Goal: Obtain resource: Download file/media

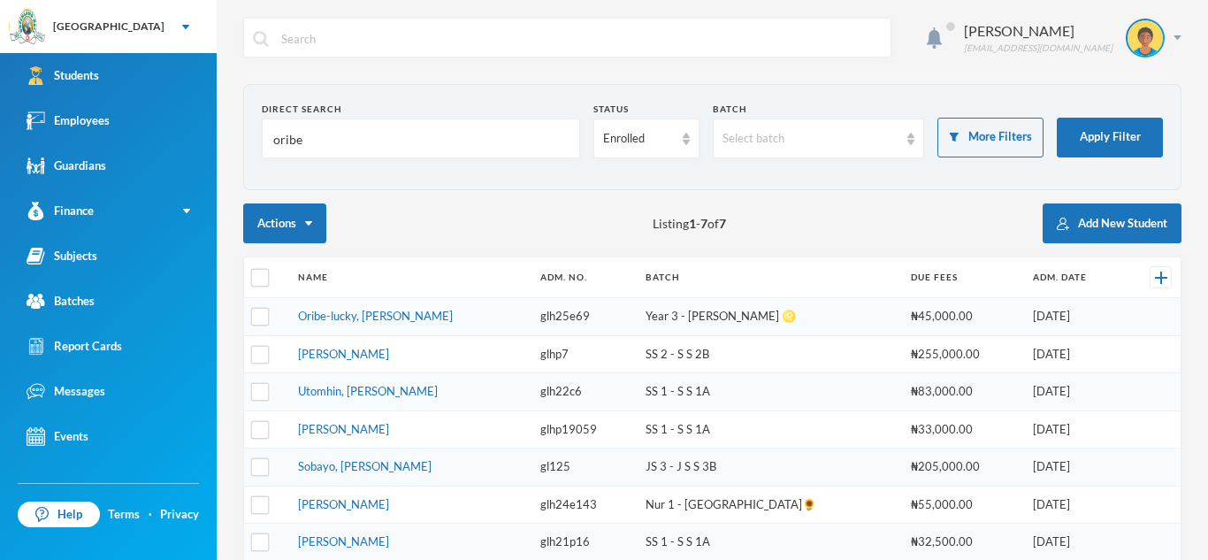
type input "oribei"
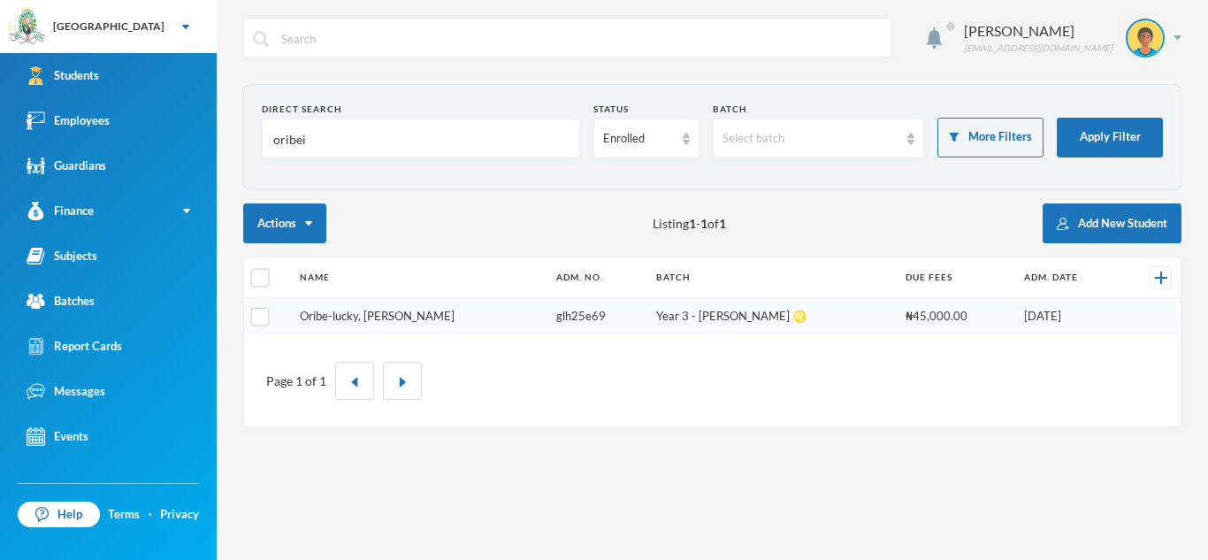
click at [449, 315] on link "Oribe-lucky, [PERSON_NAME]" at bounding box center [377, 316] width 155 height 14
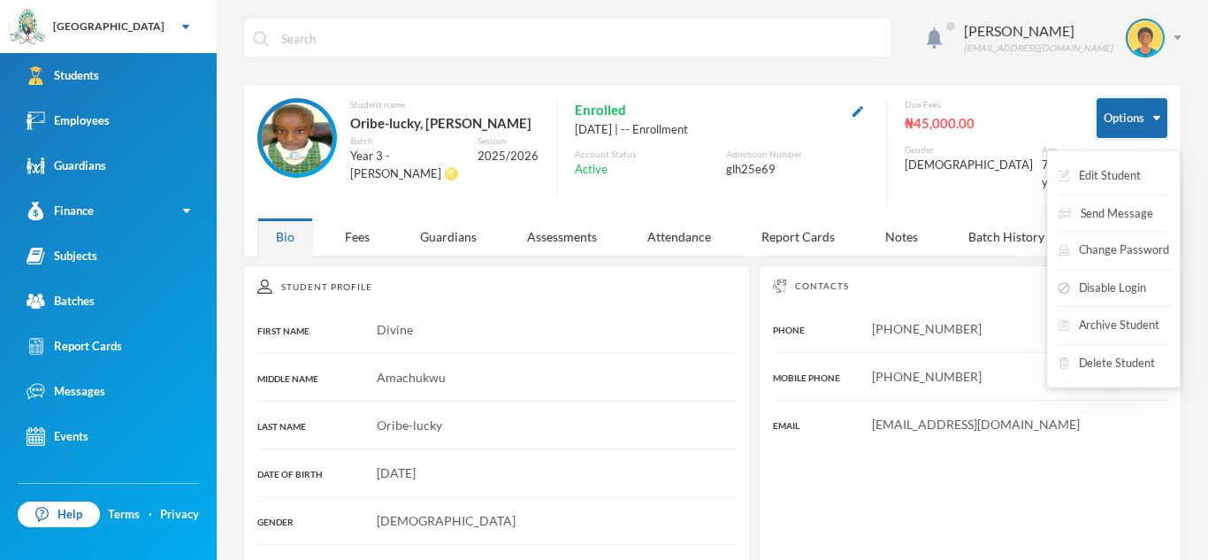
click at [1124, 111] on button "Options" at bounding box center [1131, 118] width 71 height 40
click at [1111, 179] on button "Edit Student" at bounding box center [1099, 176] width 87 height 32
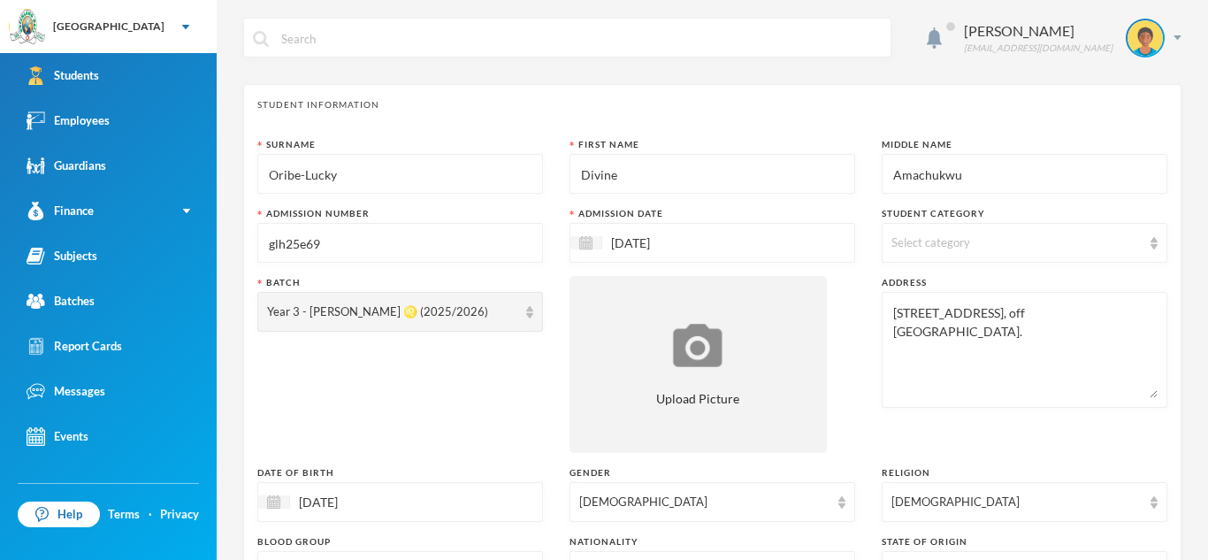
click at [902, 172] on input "Amachukwu" at bounding box center [1024, 175] width 266 height 40
type input "Nmachukwu"
click at [300, 178] on input "Oribe-Lucky" at bounding box center [400, 175] width 266 height 40
type input "Oribei-Lucky"
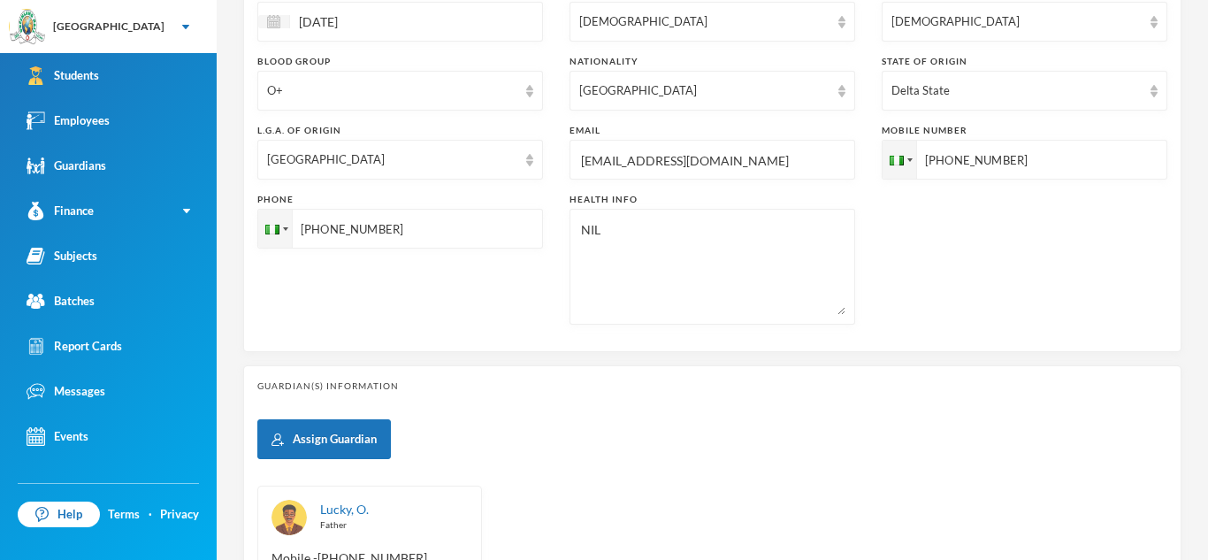
scroll to position [779, 0]
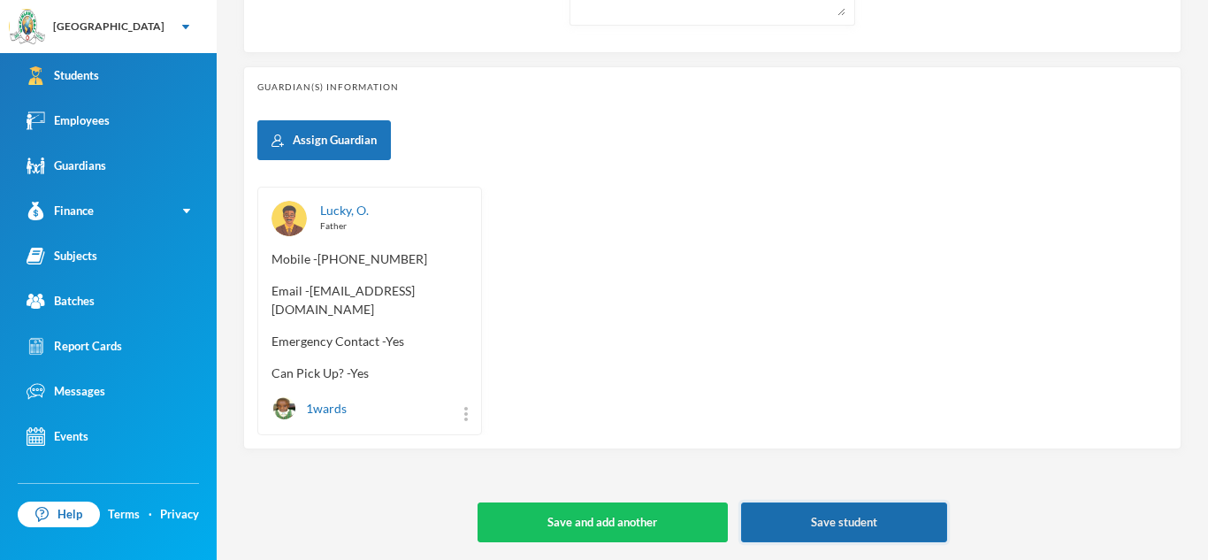
click at [820, 525] on button "Save student" at bounding box center [844, 522] width 206 height 40
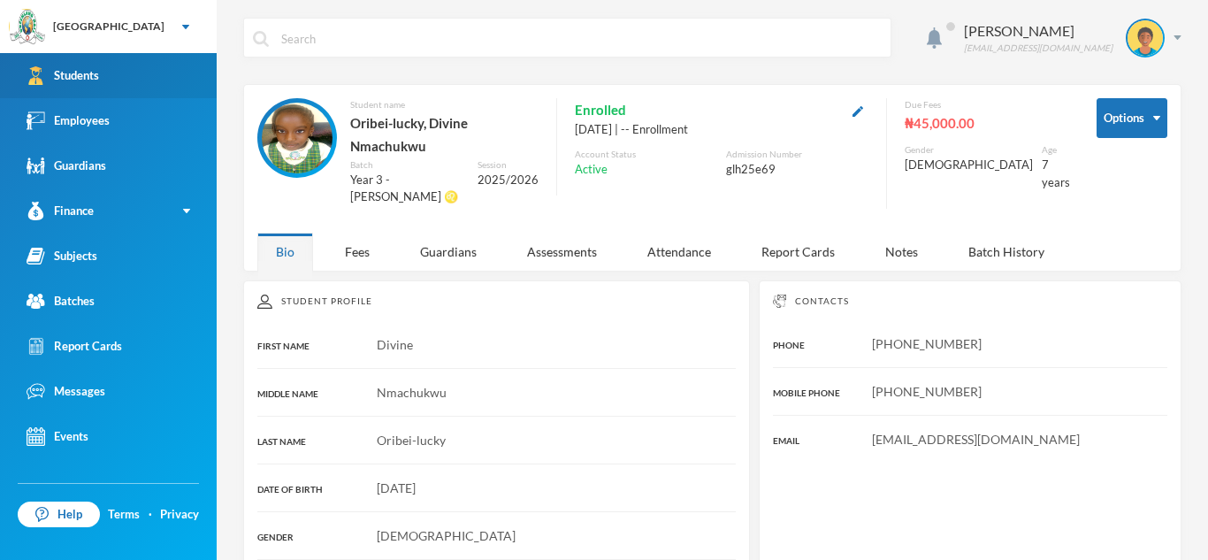
click at [139, 90] on link "Students" at bounding box center [108, 75] width 217 height 45
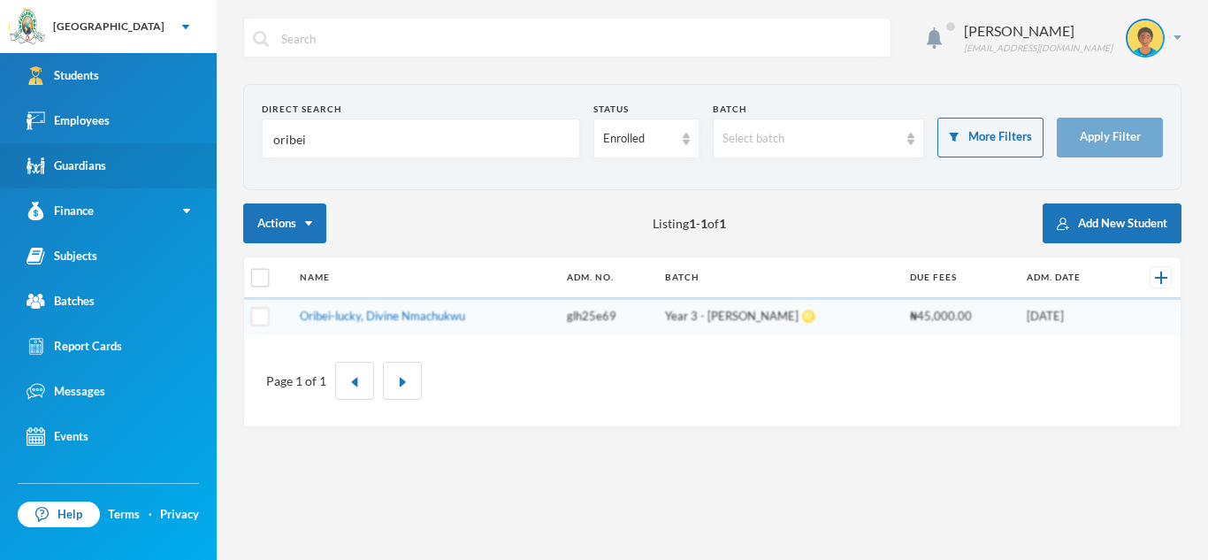
click at [111, 167] on link "Guardians" at bounding box center [108, 165] width 217 height 45
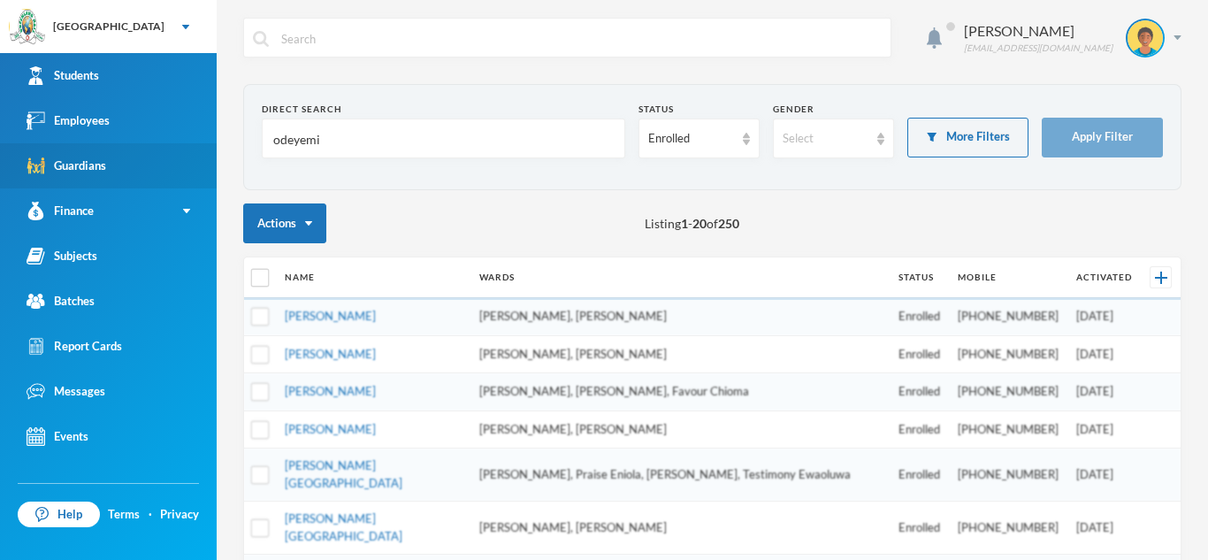
click at [111, 167] on link "Guardians" at bounding box center [108, 165] width 217 height 45
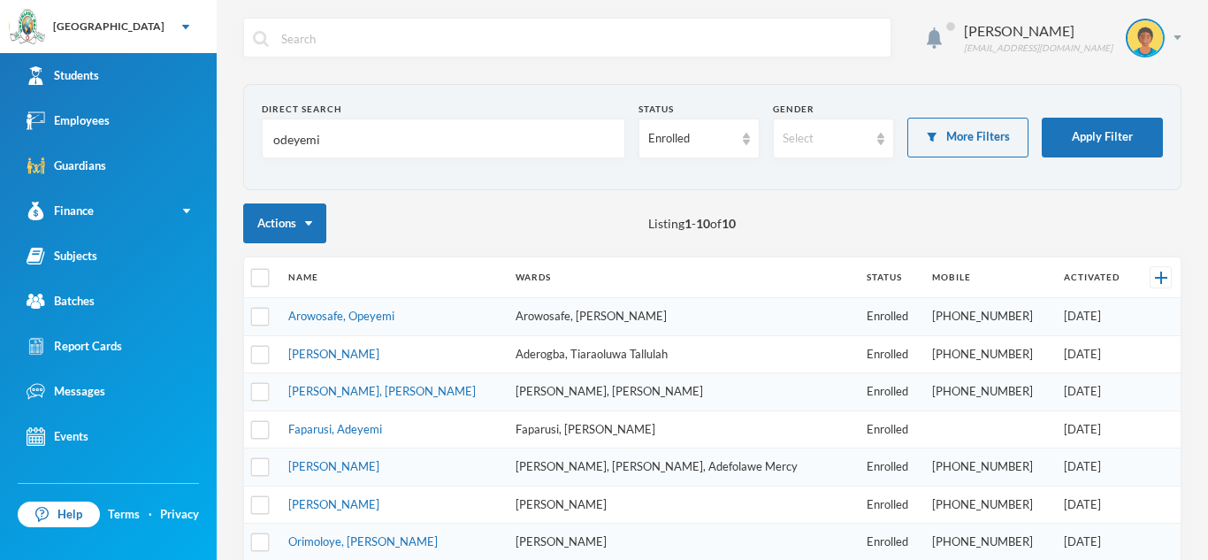
click at [354, 142] on input "odeyemi" at bounding box center [443, 139] width 344 height 40
type input "o"
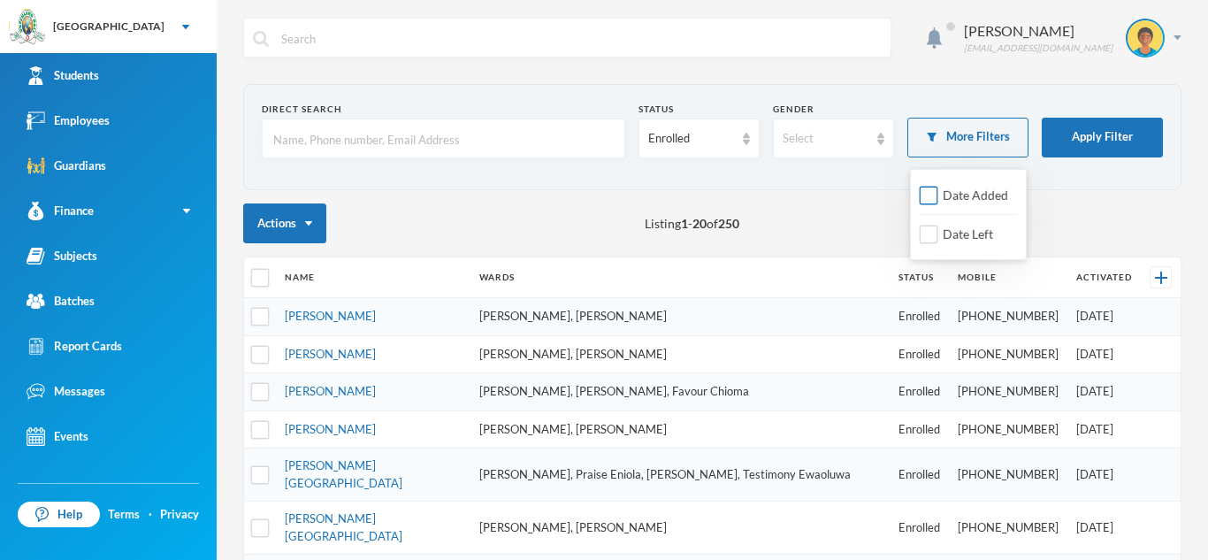
click at [926, 200] on input "Date Added" at bounding box center [928, 196] width 19 height 19
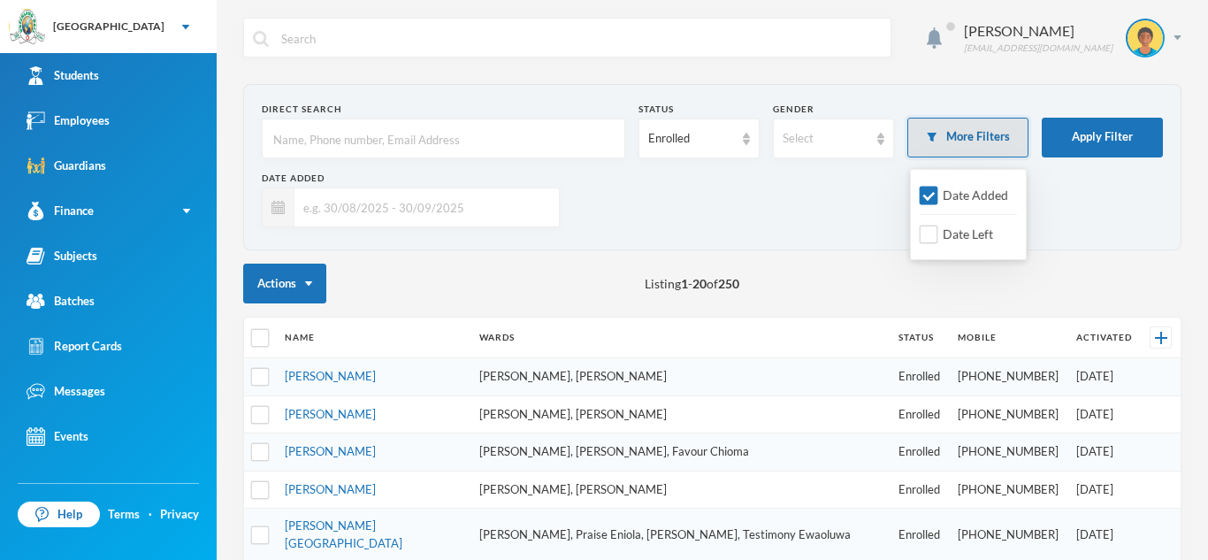
click at [944, 137] on button "More Filters" at bounding box center [967, 138] width 121 height 40
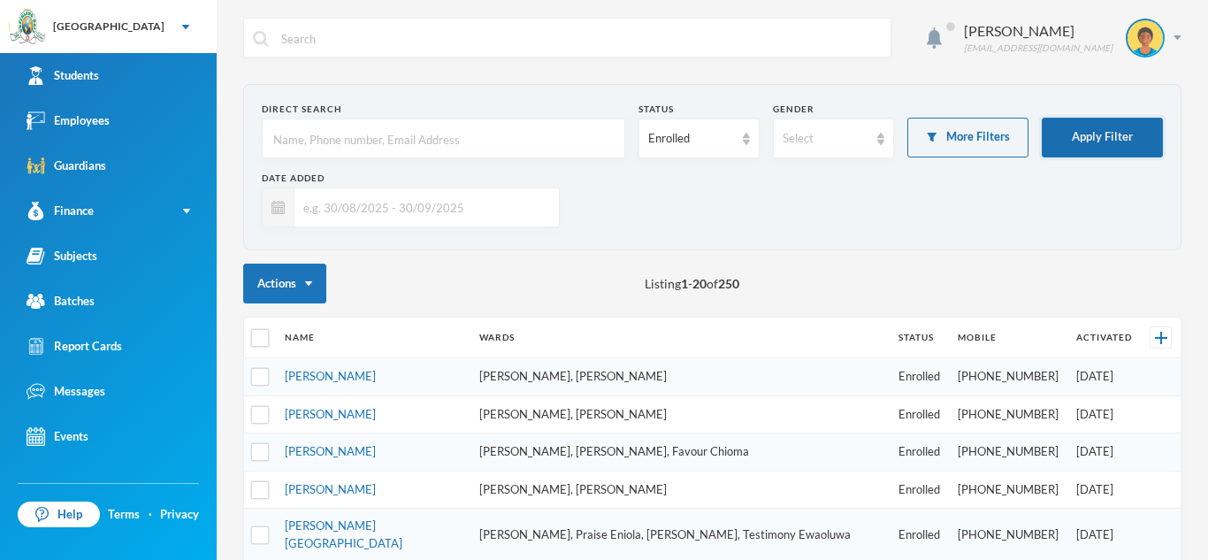
click at [1103, 130] on button "Apply Filter" at bounding box center [1101, 138] width 121 height 40
click at [1094, 149] on button "Apply Filter" at bounding box center [1101, 138] width 121 height 40
click at [1084, 136] on button "Apply Filter" at bounding box center [1101, 138] width 121 height 40
click at [1083, 141] on button "Apply Filter" at bounding box center [1101, 138] width 121 height 40
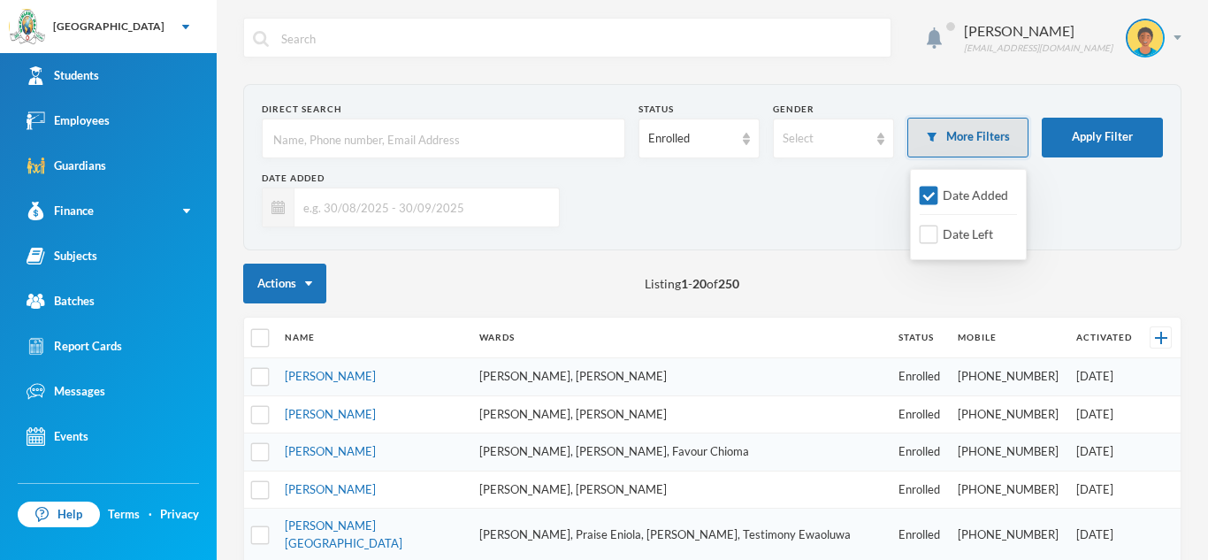
click at [998, 147] on button "More Filters" at bounding box center [967, 138] width 121 height 40
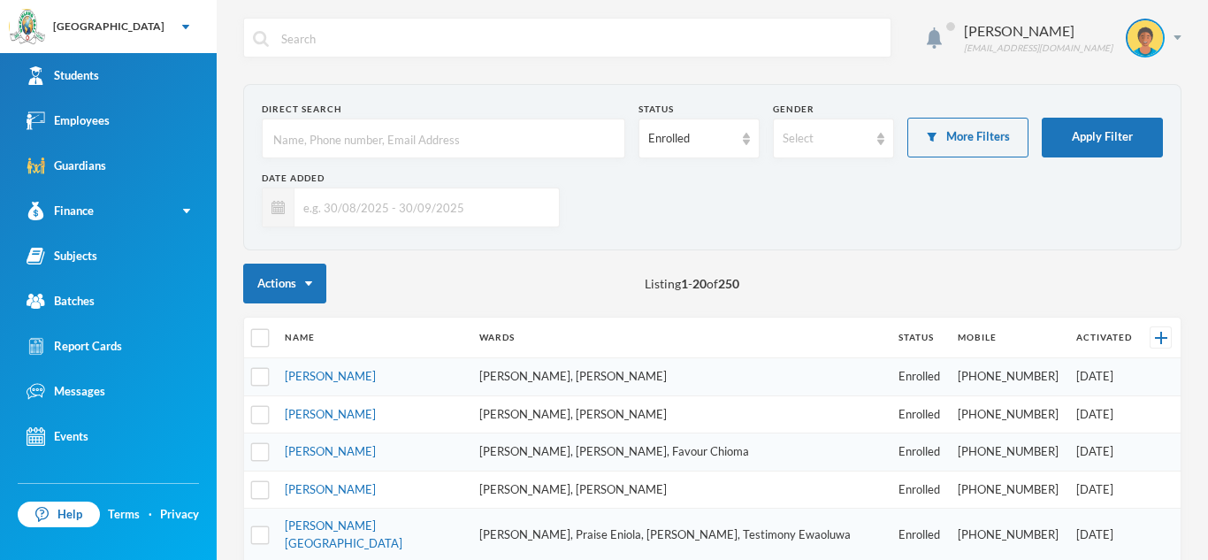
click at [1195, 115] on div "[PERSON_NAME] [EMAIL_ADDRESS][DOMAIN_NAME] Direct Search Status Enrolled Gender…" at bounding box center [712, 280] width 991 height 560
click at [1120, 128] on button "Apply Filter" at bounding box center [1101, 138] width 121 height 40
click at [1069, 126] on button "Apply Filter" at bounding box center [1101, 138] width 121 height 40
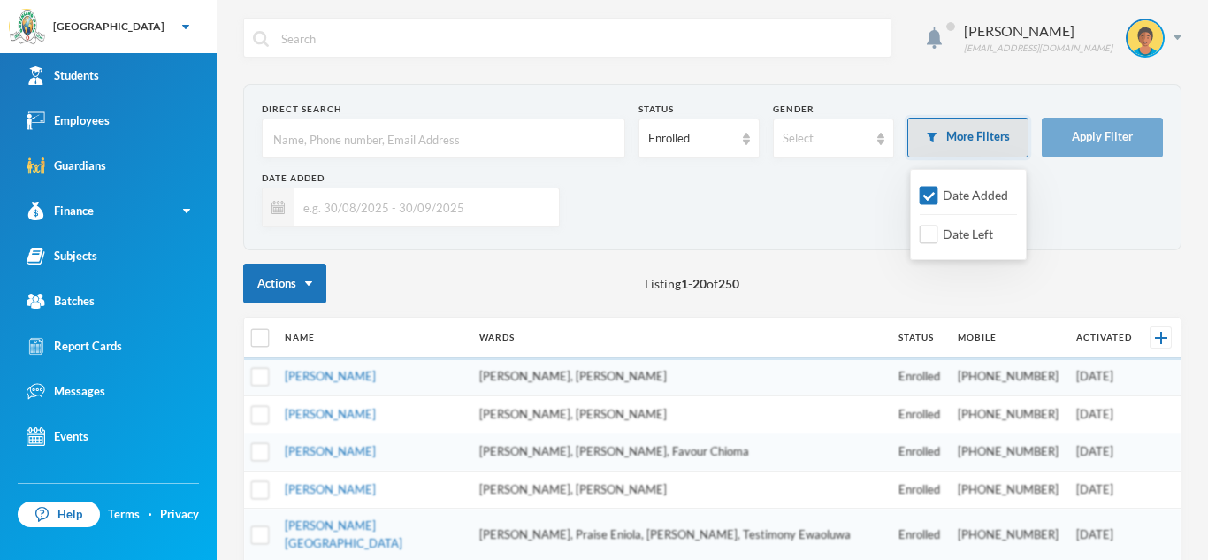
click at [994, 136] on button "More Filters" at bounding box center [967, 138] width 121 height 40
click at [967, 134] on button "More Filters" at bounding box center [967, 138] width 121 height 40
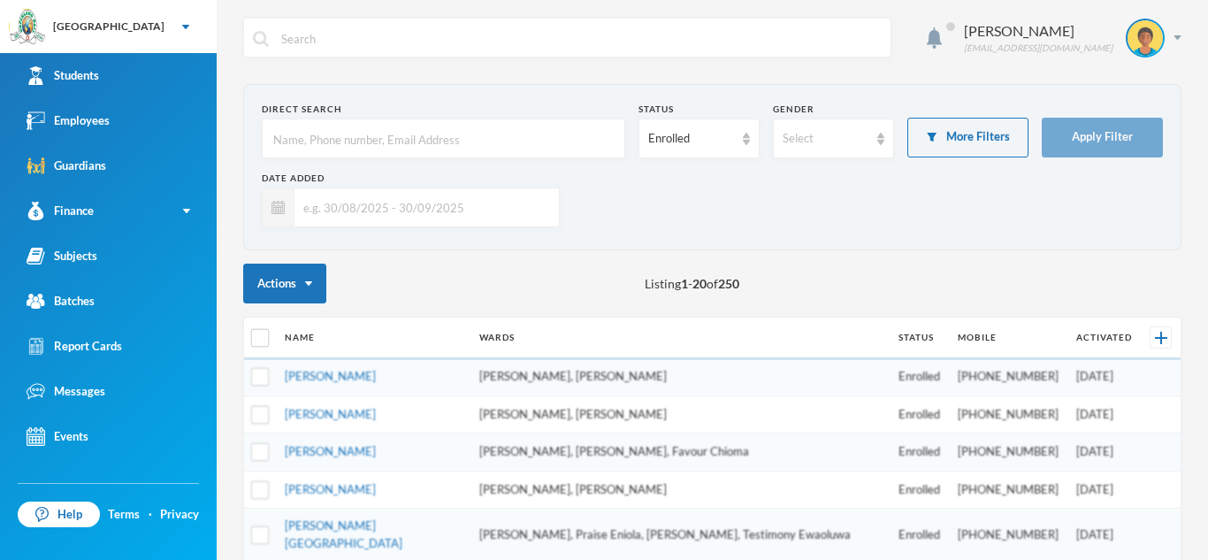
click at [873, 239] on div "Date Added" at bounding box center [712, 205] width 901 height 69
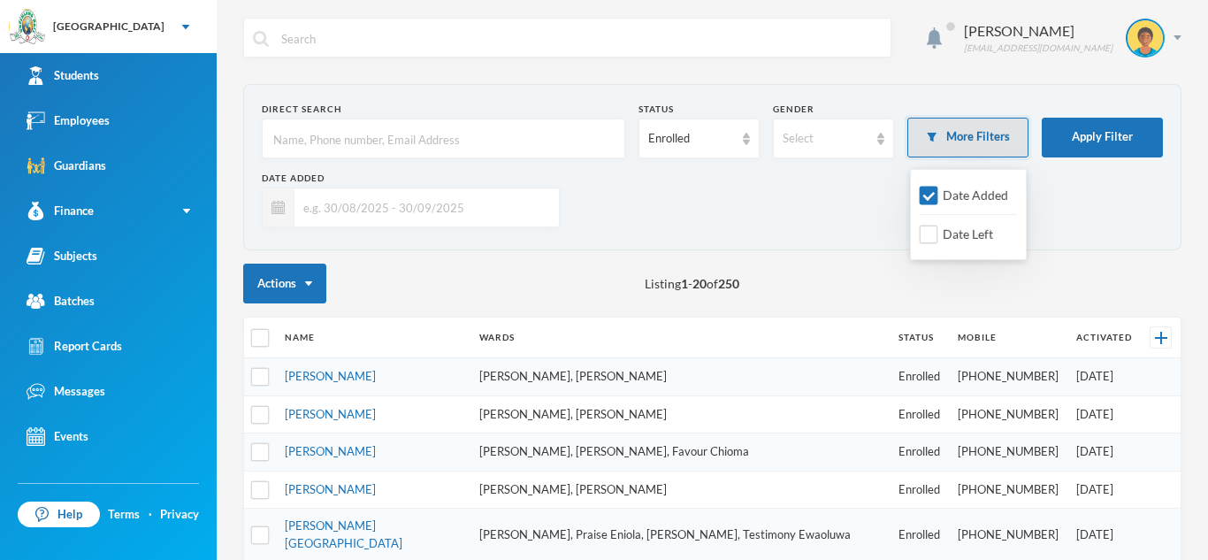
click at [918, 144] on button "More Filters" at bounding box center [967, 138] width 121 height 40
click at [926, 187] on input "Date Added" at bounding box center [928, 196] width 19 height 19
checkbox input "false"
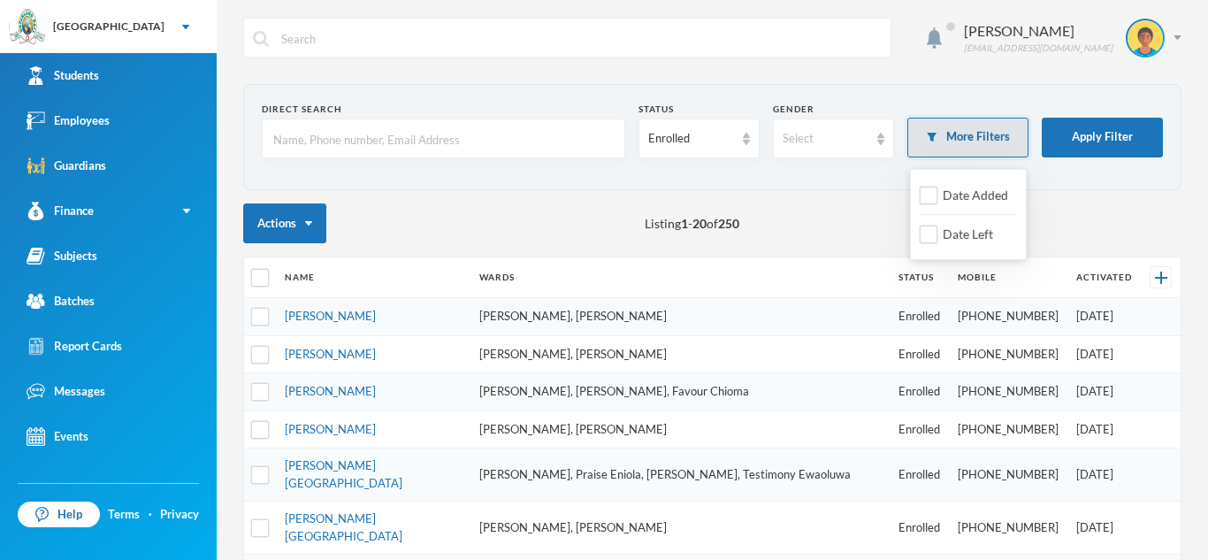
click at [956, 138] on button "More Filters" at bounding box center [967, 138] width 121 height 40
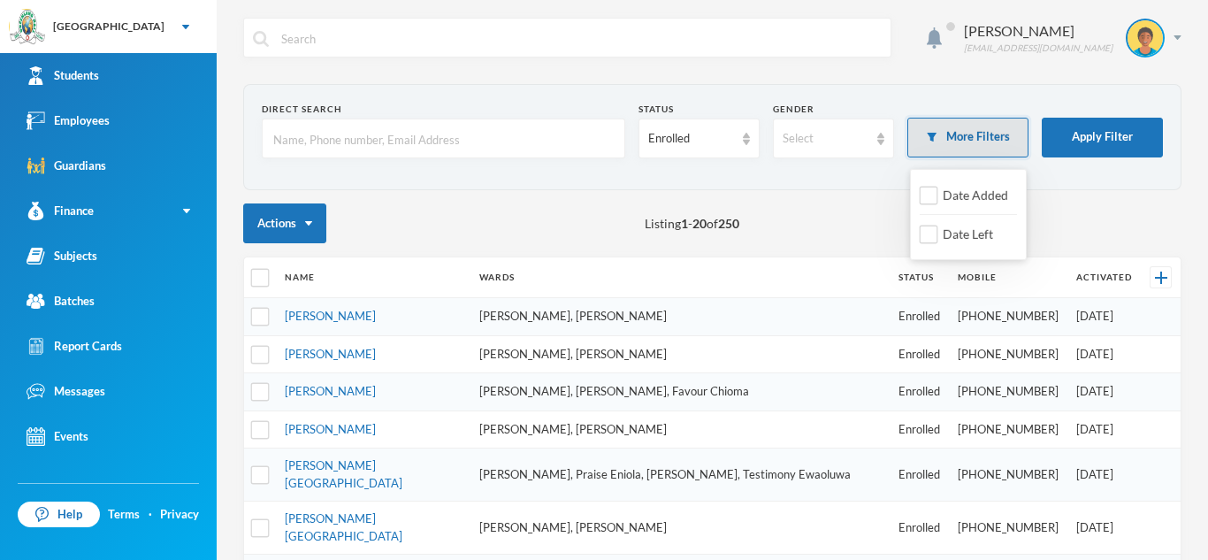
click at [956, 138] on button "More Filters" at bounding box center [967, 138] width 121 height 40
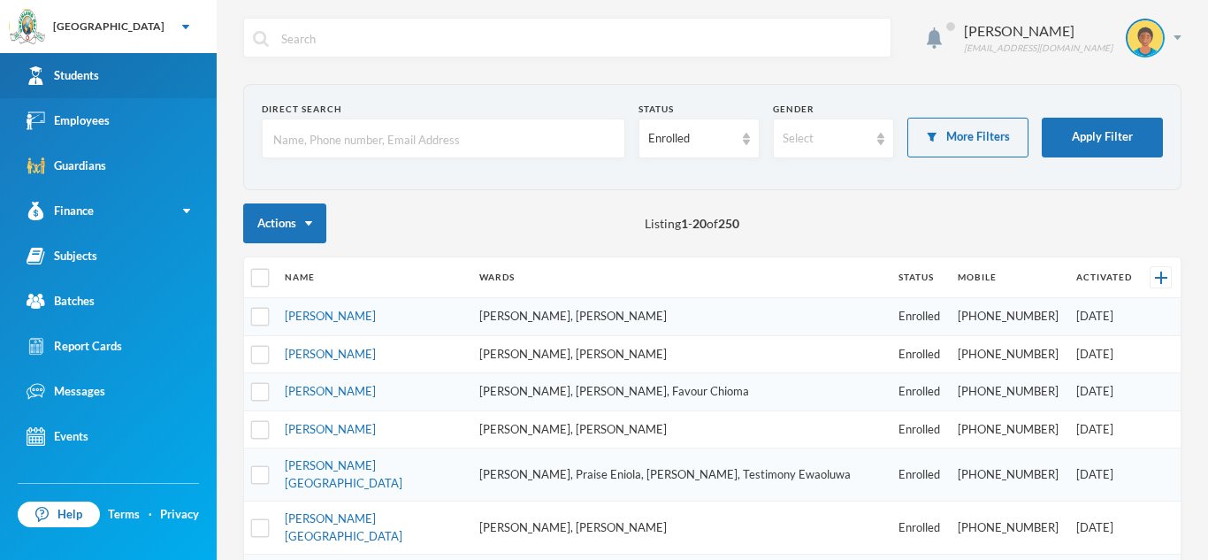
click at [107, 65] on link "Students" at bounding box center [108, 75] width 217 height 45
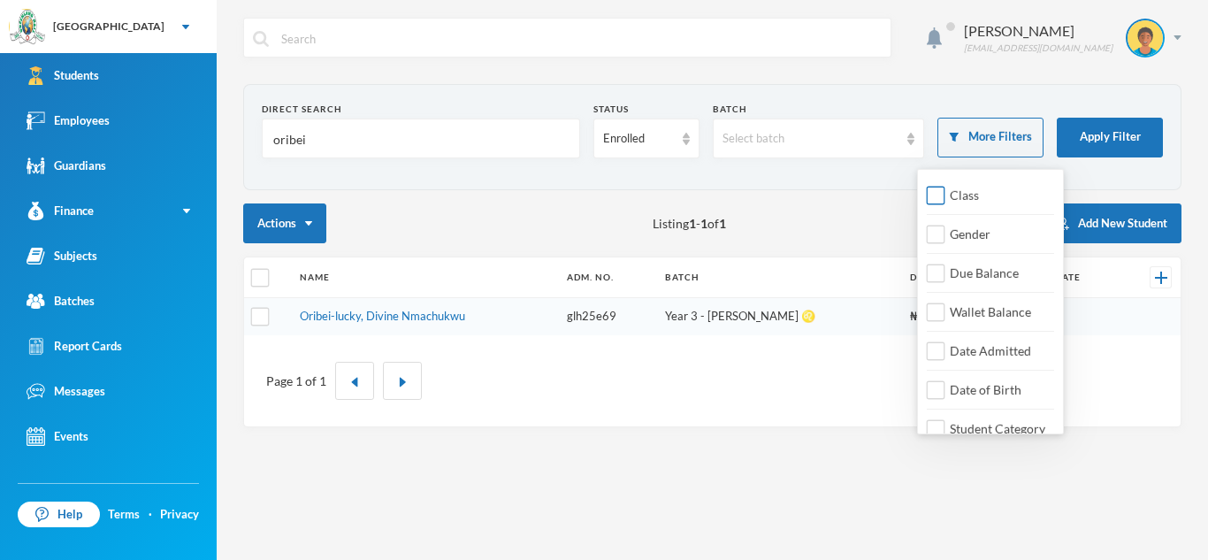
scroll to position [20, 0]
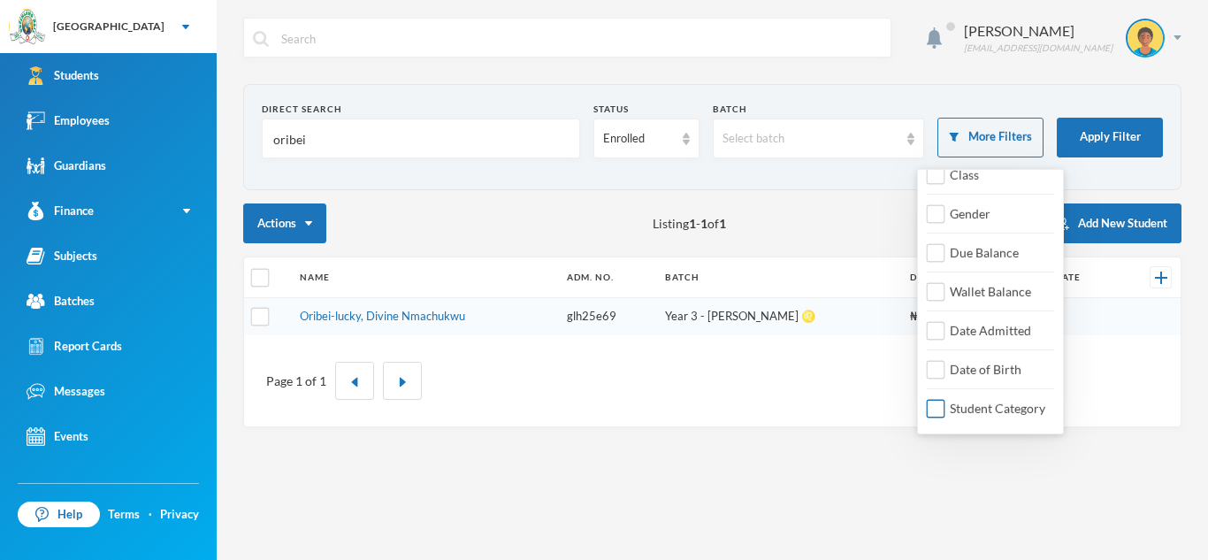
click at [941, 411] on input "Student Category" at bounding box center [935, 409] width 19 height 19
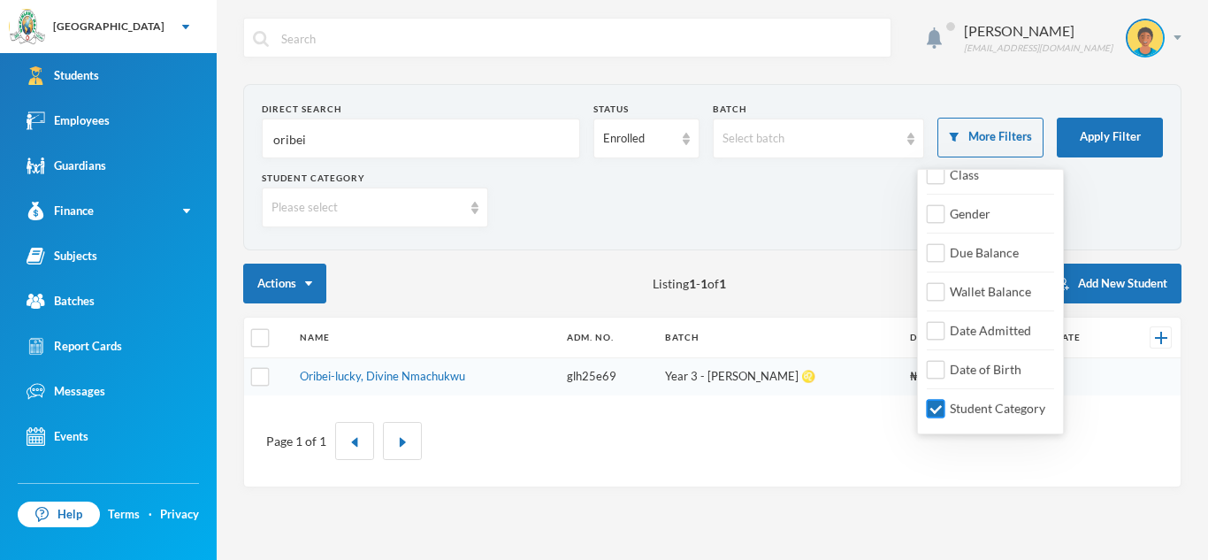
click at [984, 399] on label "Student Category" at bounding box center [990, 408] width 124 height 19
click at [945, 400] on input "Student Category" at bounding box center [935, 409] width 19 height 19
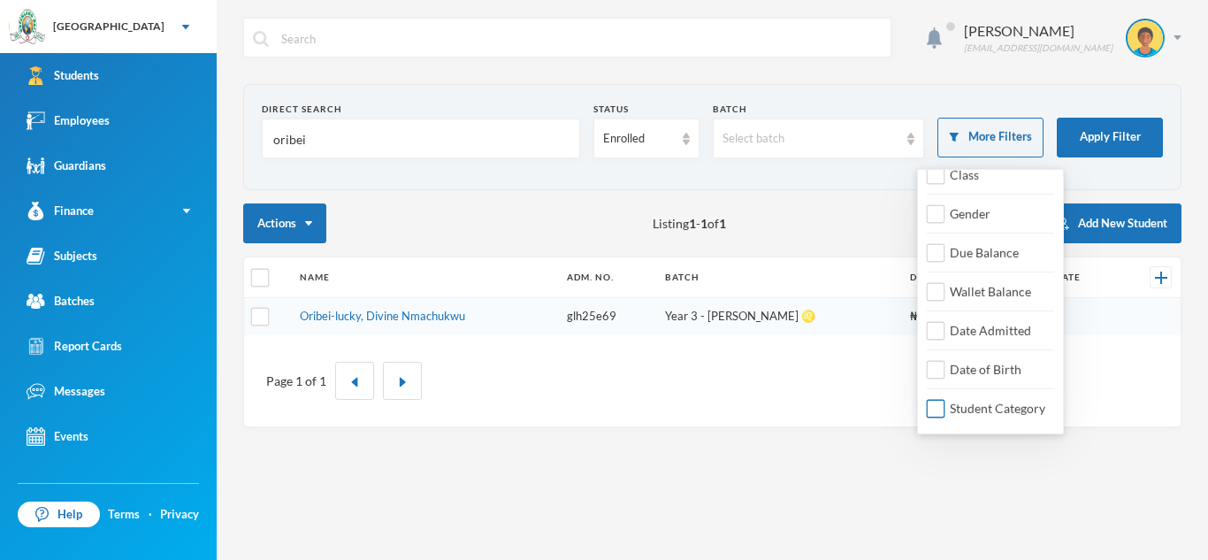
click at [984, 399] on label "Student Category" at bounding box center [990, 408] width 124 height 19
click at [945, 400] on input "Student Category" at bounding box center [935, 409] width 19 height 19
checkbox input "true"
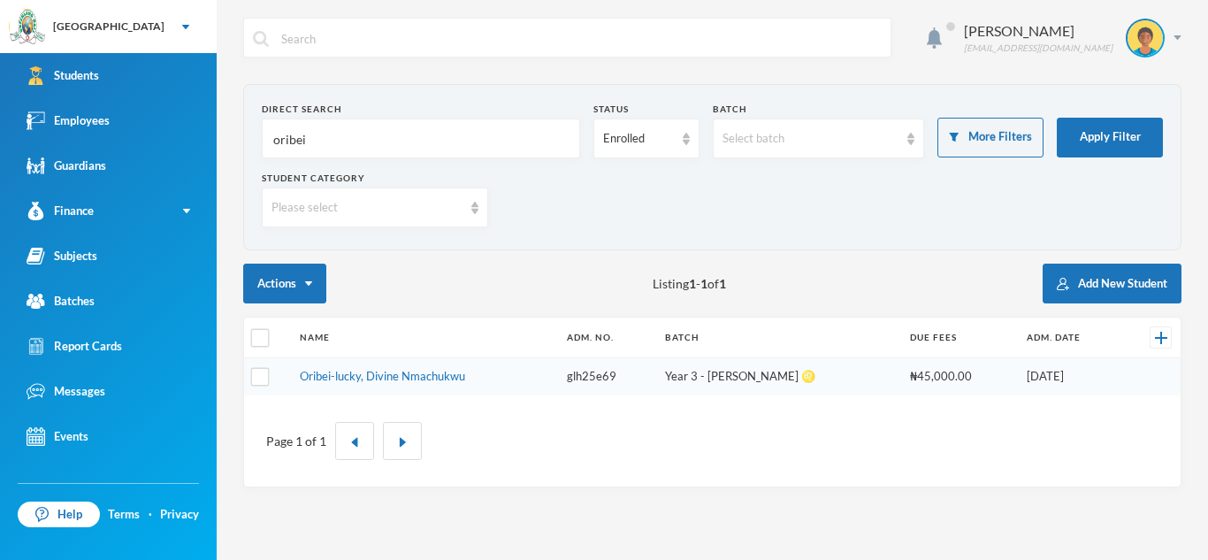
click at [468, 194] on div "Please select" at bounding box center [375, 207] width 226 height 40
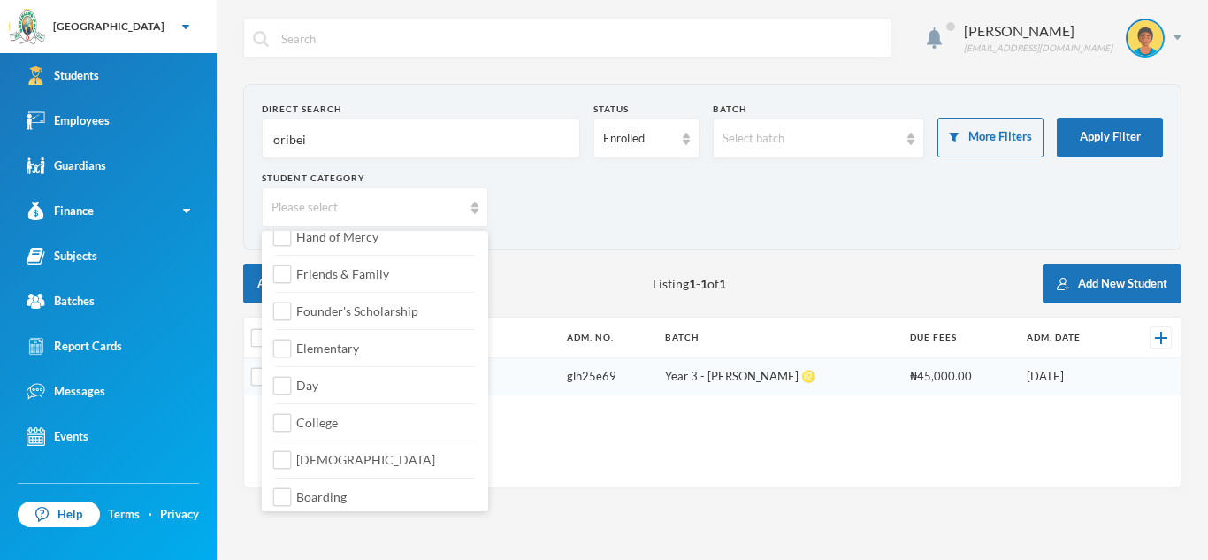
scroll to position [209, 0]
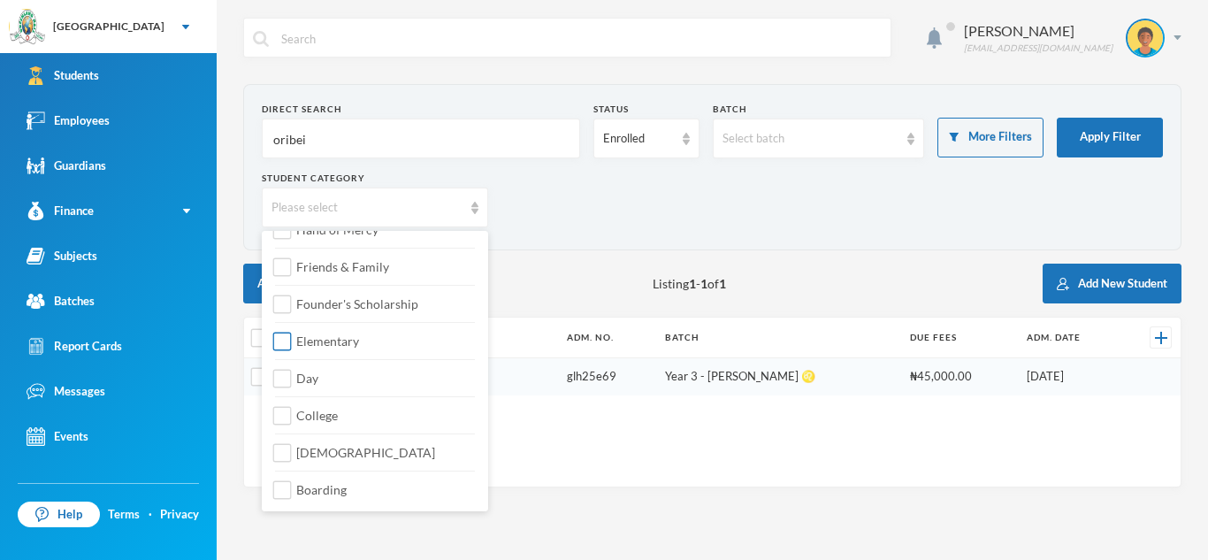
click at [276, 339] on input "Elementary" at bounding box center [282, 341] width 19 height 19
checkbox input "true"
click at [579, 214] on div "Student Category Elementary" at bounding box center [712, 205] width 901 height 69
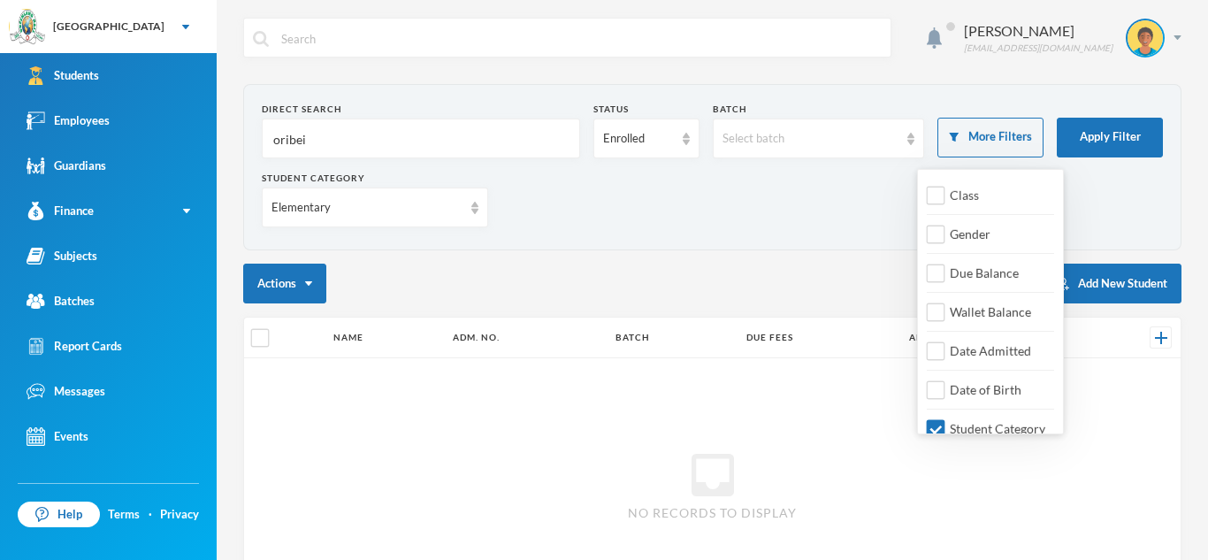
scroll to position [20, 0]
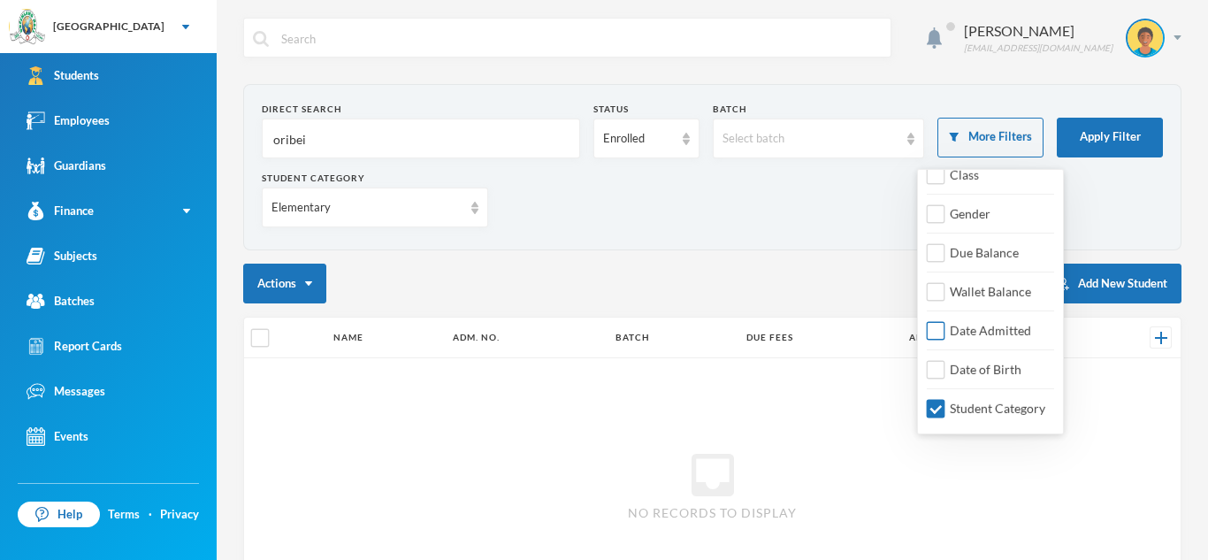
click at [938, 328] on input "Date Admitted" at bounding box center [935, 331] width 19 height 19
checkbox input "true"
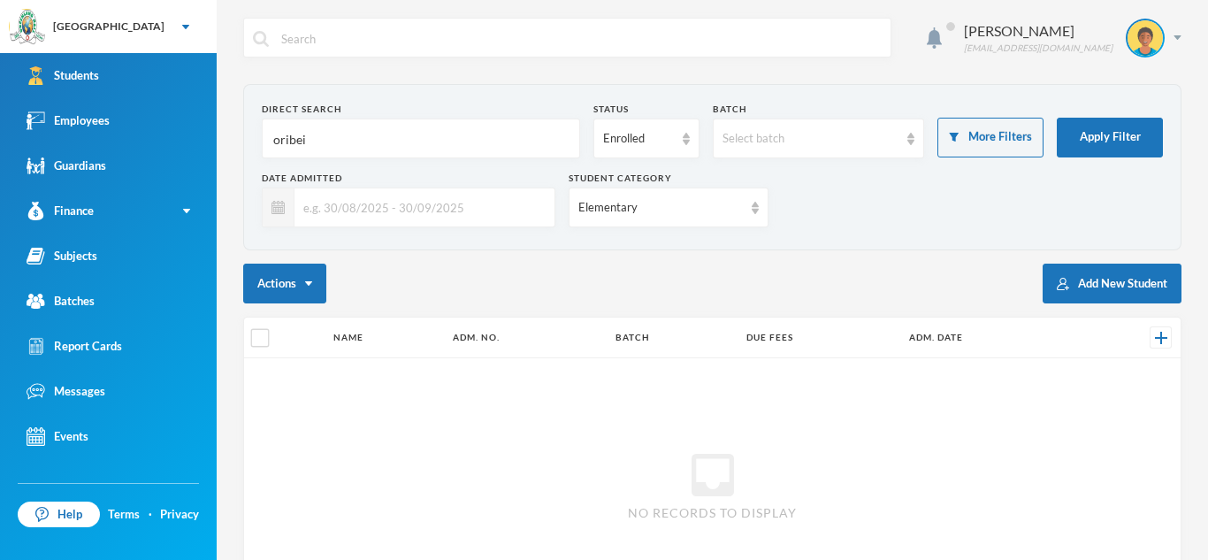
click at [756, 200] on div "Elementary" at bounding box center [667, 207] width 199 height 40
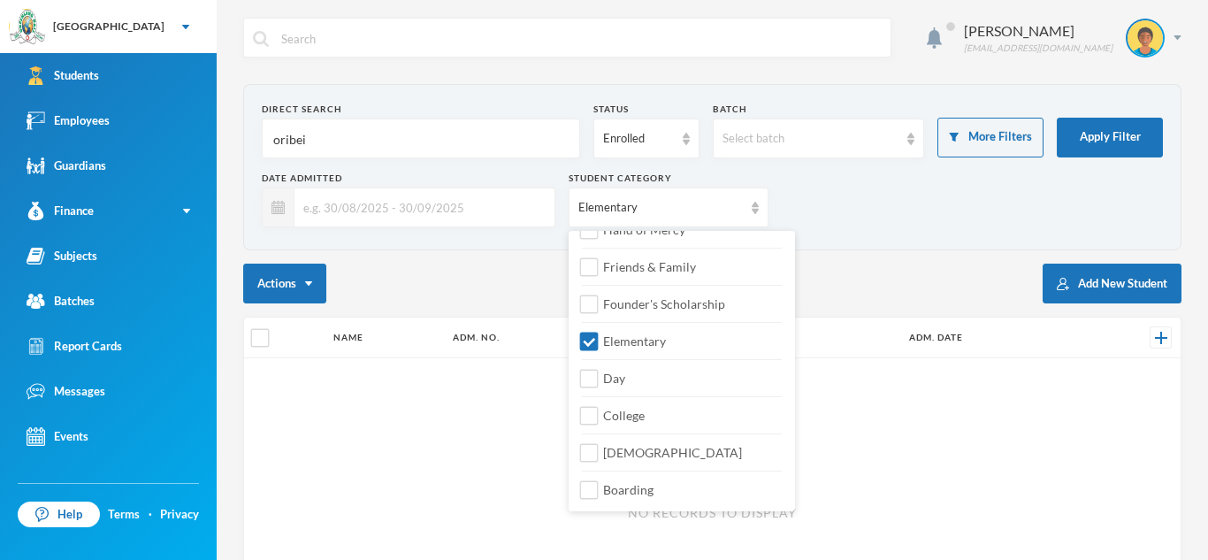
click at [507, 237] on div "Date Admitted Student Category Elementary" at bounding box center [712, 205] width 901 height 69
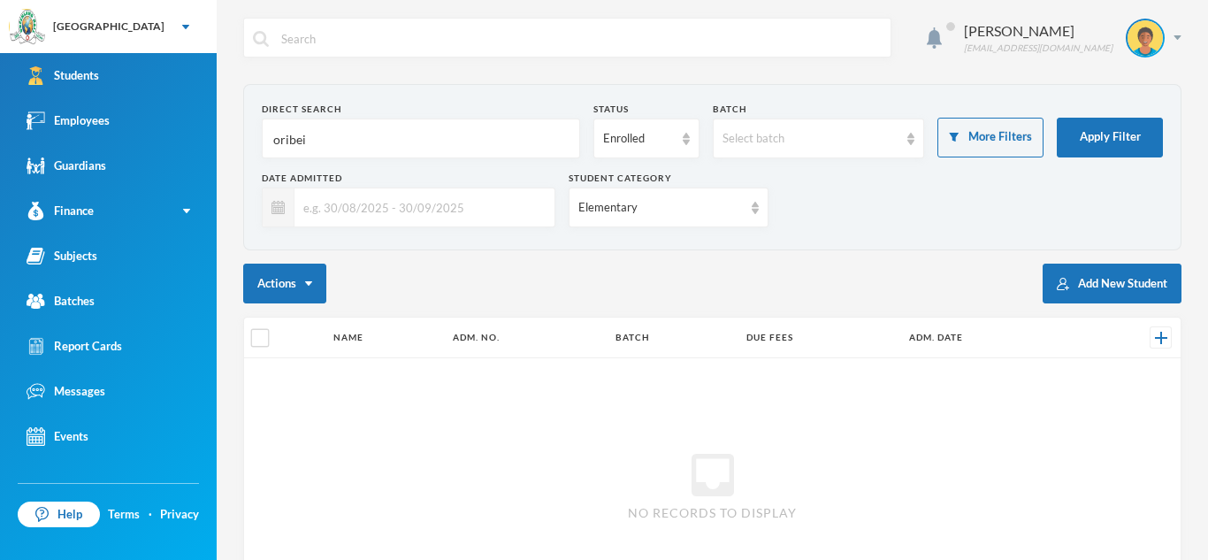
click at [497, 208] on input "text" at bounding box center [419, 207] width 251 height 40
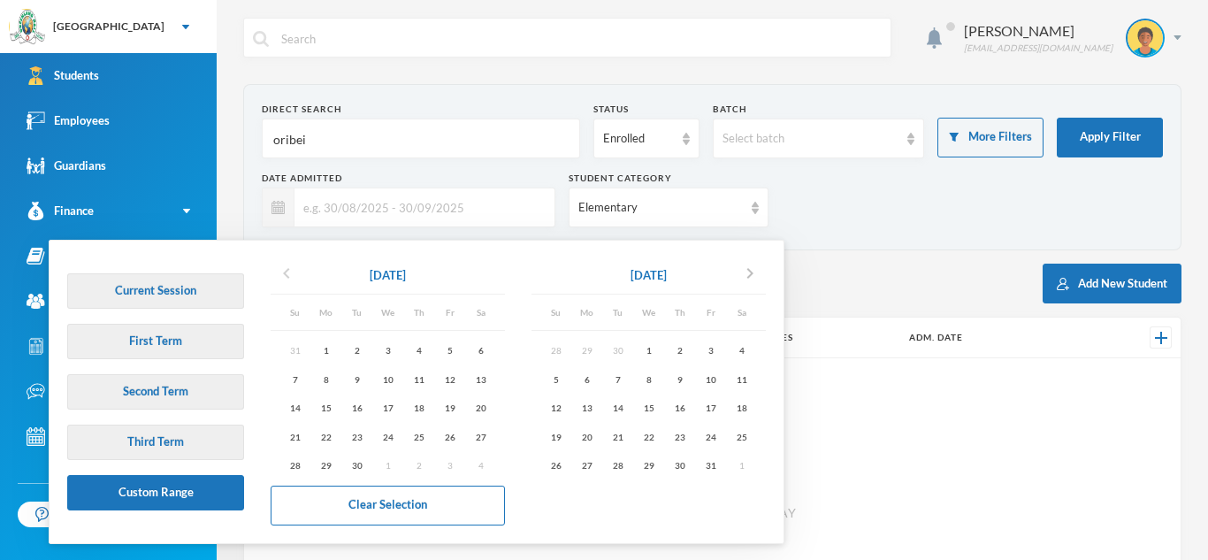
click at [289, 269] on icon "chevron_left" at bounding box center [286, 273] width 21 height 21
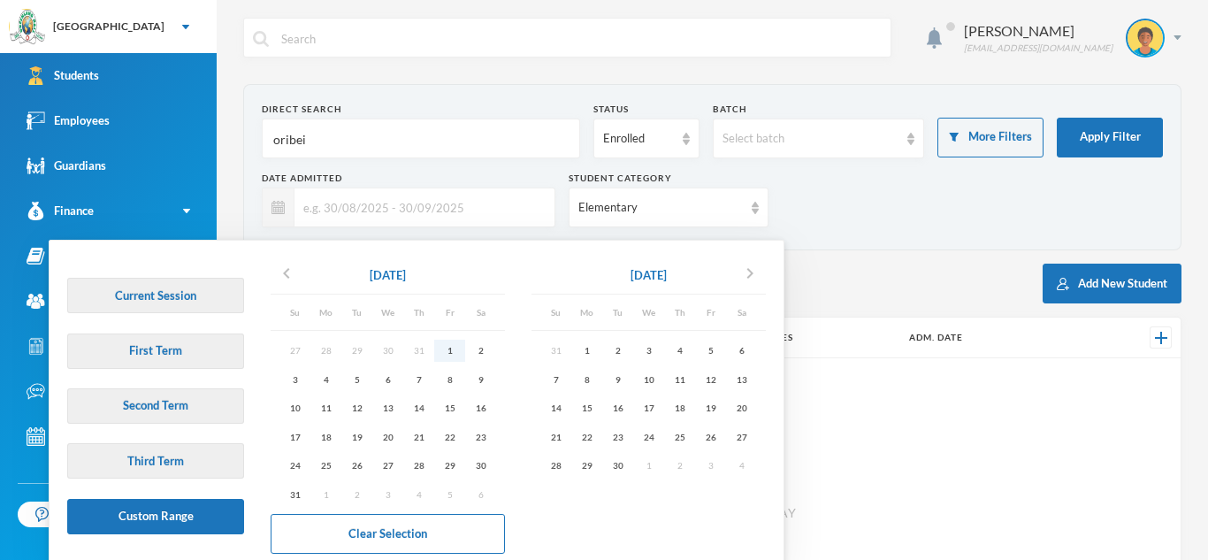
click at [445, 346] on div "1" at bounding box center [449, 350] width 31 height 22
click at [285, 278] on icon "chevron_left" at bounding box center [286, 273] width 21 height 21
click at [354, 347] on div "1" at bounding box center [356, 350] width 31 height 22
click at [753, 274] on icon "chevron_right" at bounding box center [749, 273] width 21 height 21
click at [622, 461] on div "30" at bounding box center [617, 465] width 31 height 22
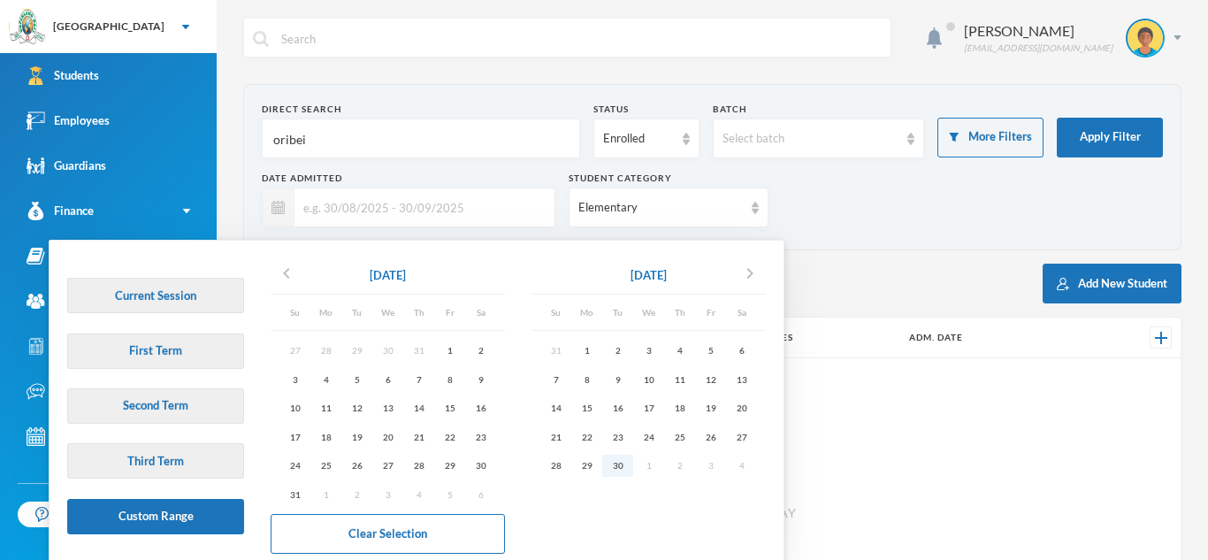
type input "[DATE] - [DATE]"
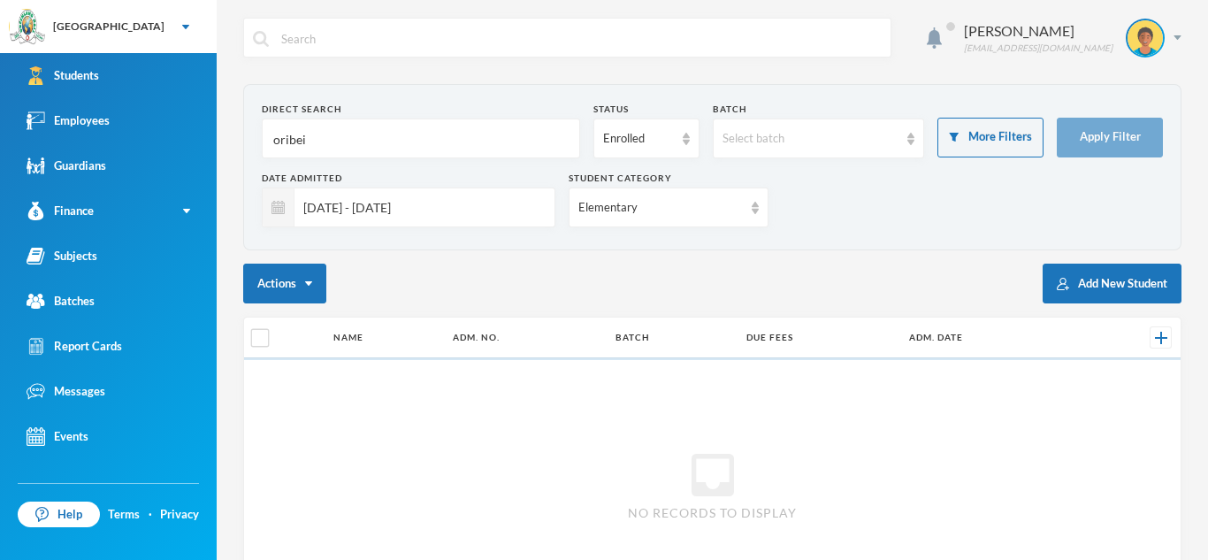
checkbox input "true"
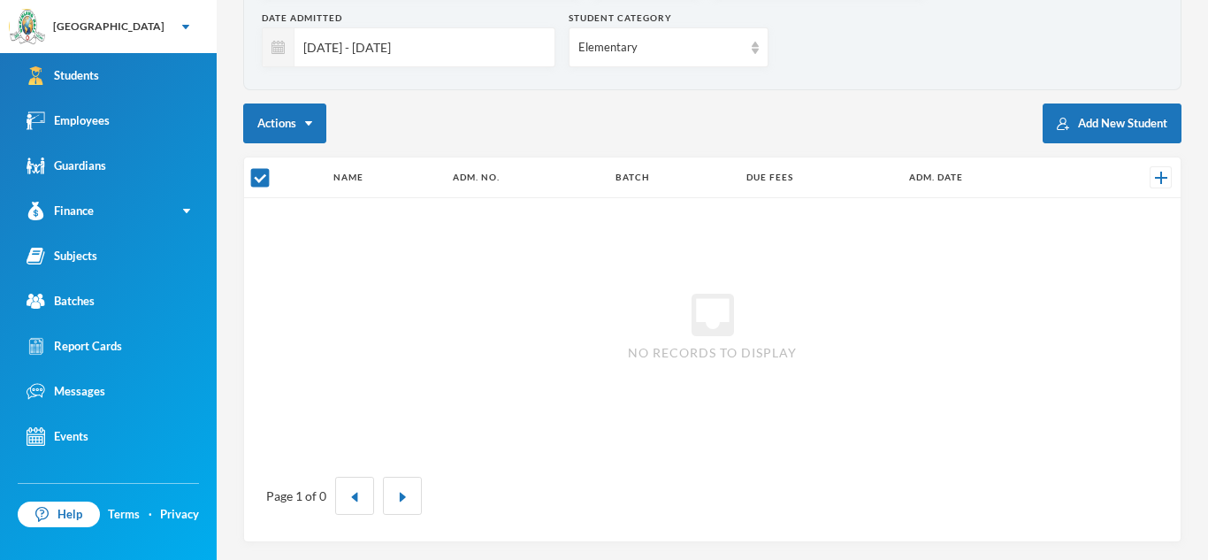
scroll to position [0, 0]
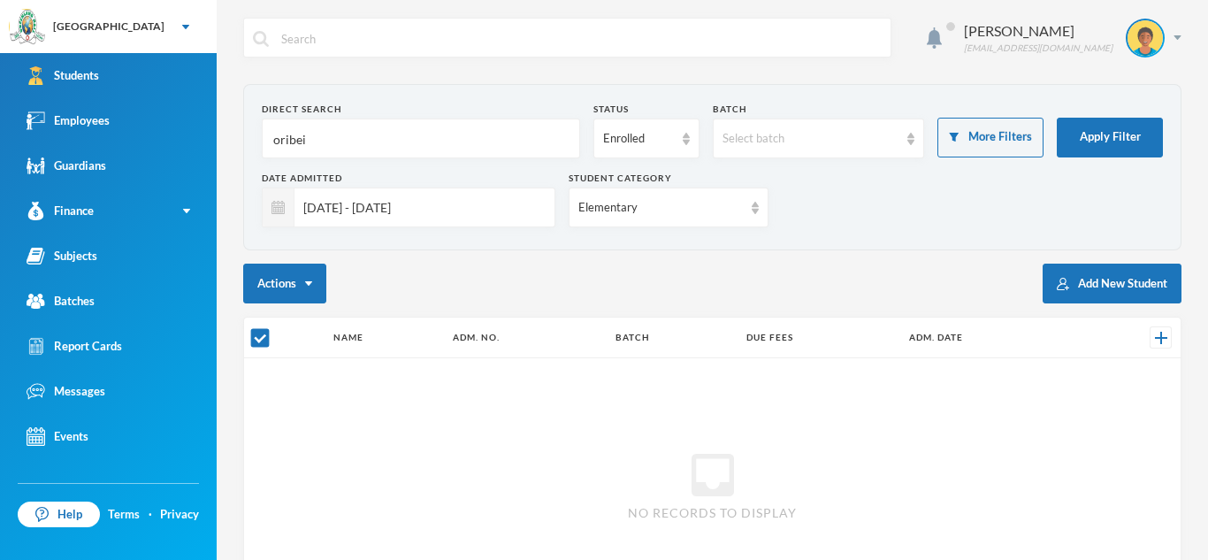
click at [336, 144] on input "oribei" at bounding box center [420, 139] width 299 height 40
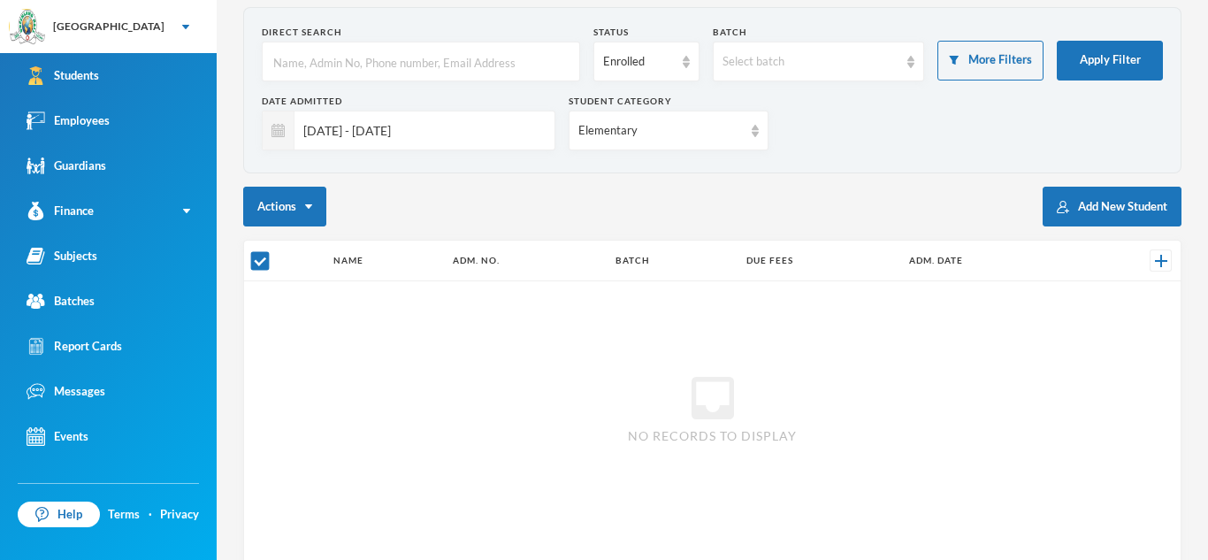
scroll to position [79, 0]
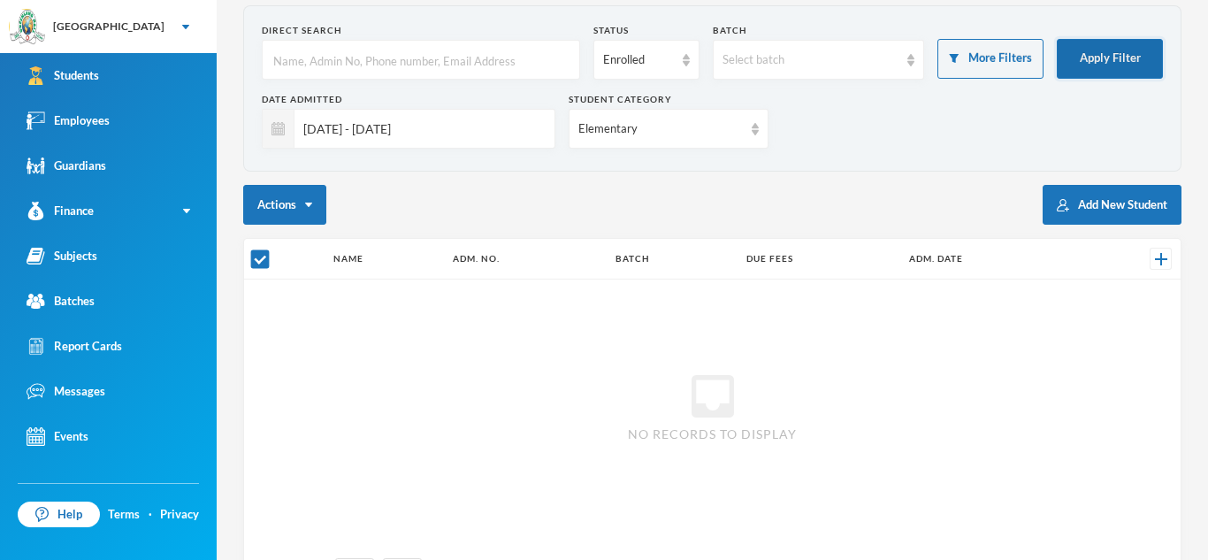
click at [1080, 70] on button "Apply Filter" at bounding box center [1109, 59] width 106 height 40
click at [524, 133] on input "[DATE] - [DATE]" at bounding box center [419, 129] width 251 height 40
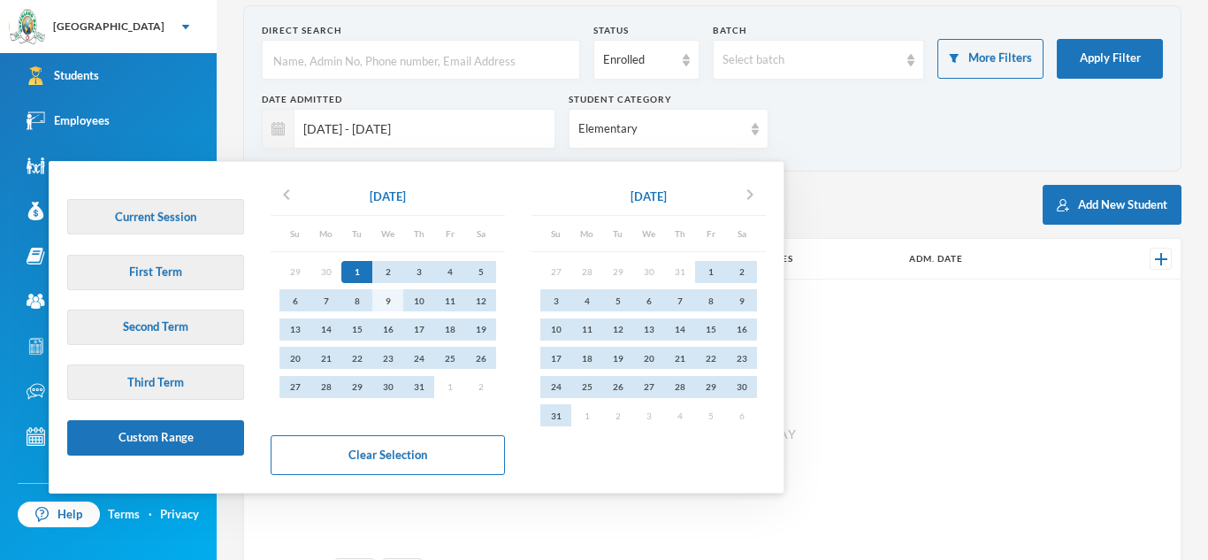
click at [385, 306] on div "9" at bounding box center [387, 300] width 31 height 22
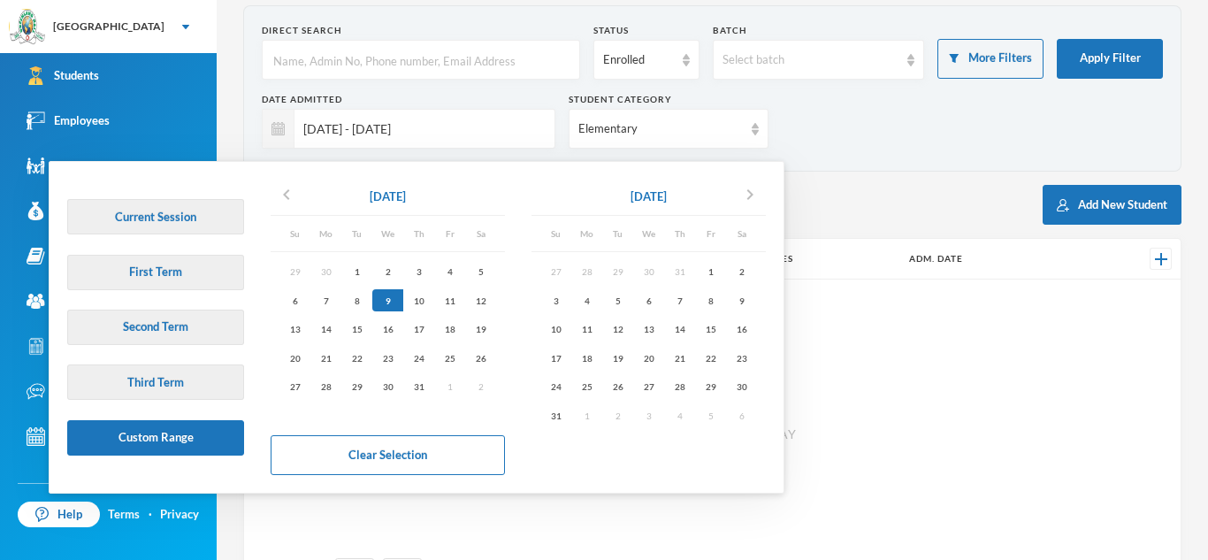
click at [408, 476] on div "Current Session First Term Second Term Third Term Custom Range chevron_left [DA…" at bounding box center [416, 327] width 716 height 313
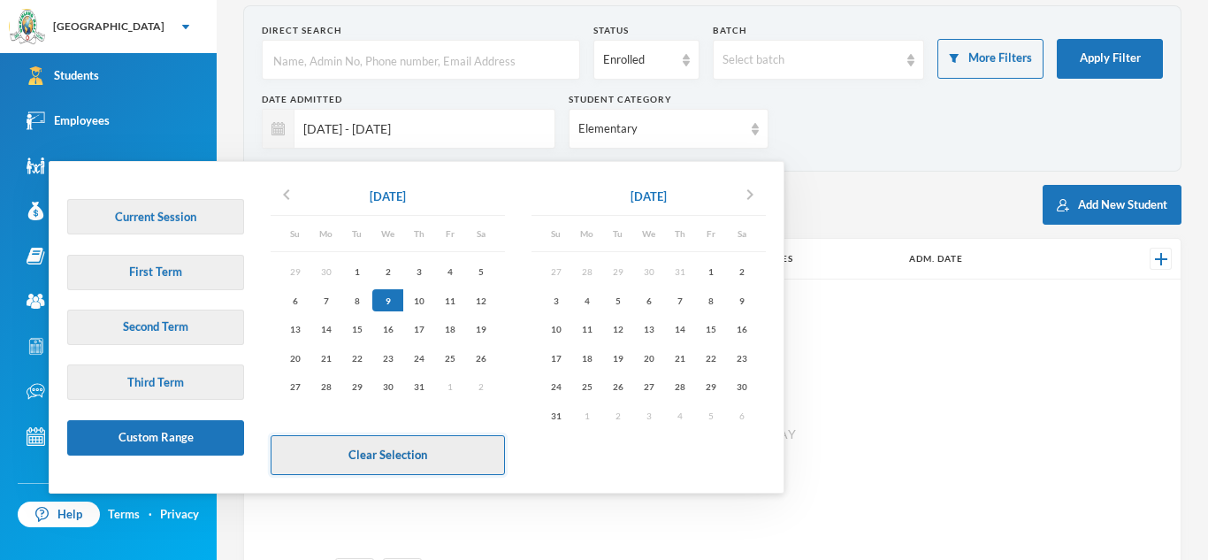
click at [409, 453] on button "Clear Selection" at bounding box center [388, 455] width 234 height 40
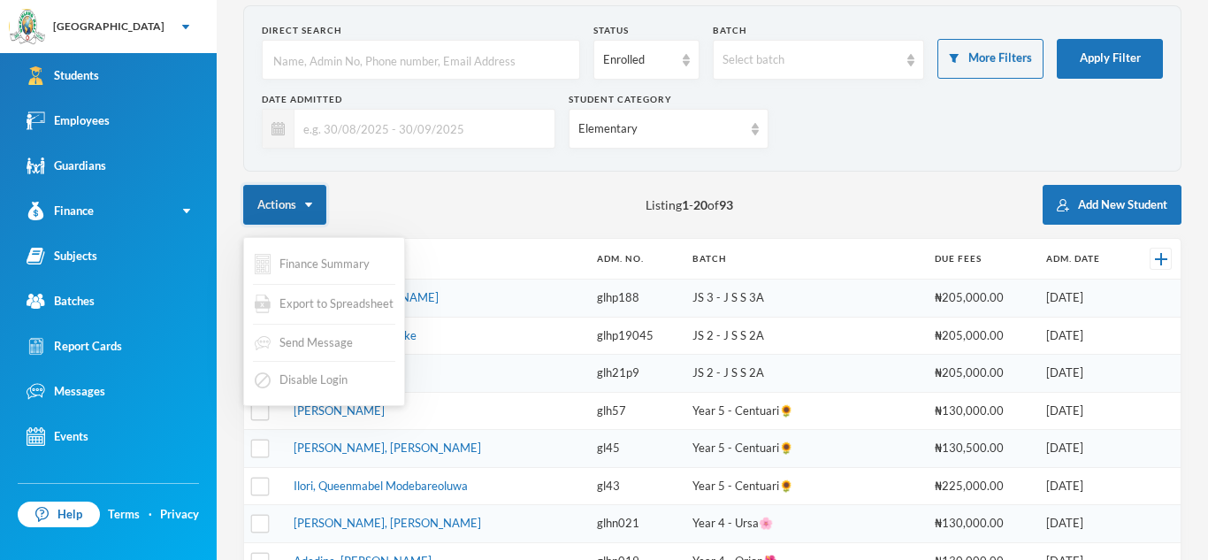
click at [263, 199] on button "Actions" at bounding box center [284, 205] width 83 height 40
click at [266, 301] on img at bounding box center [263, 303] width 16 height 19
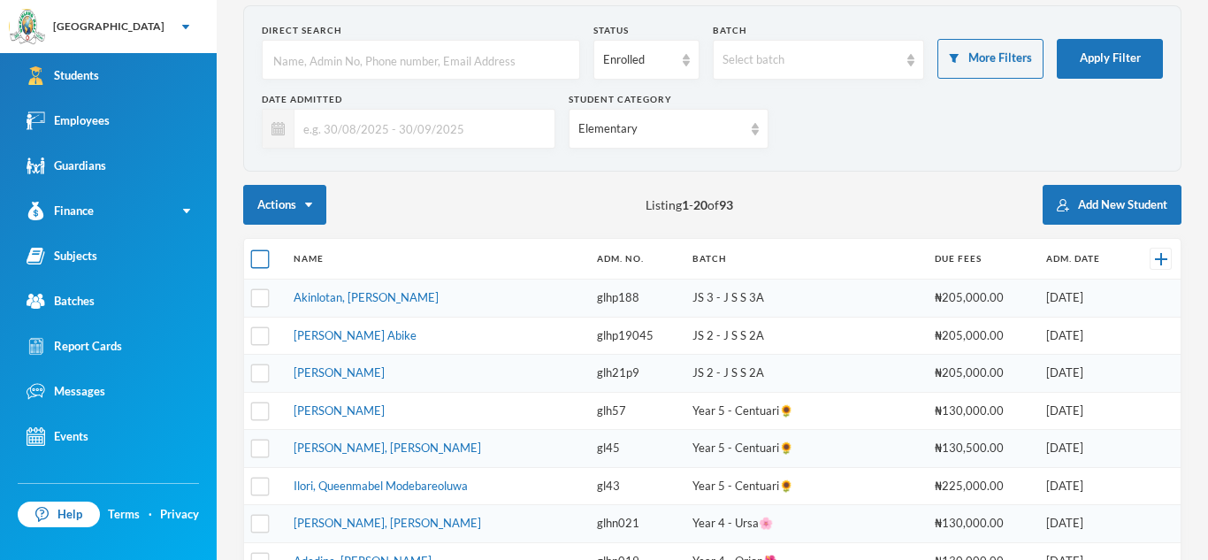
click at [260, 253] on input "checkbox" at bounding box center [260, 259] width 19 height 19
checkbox input "true"
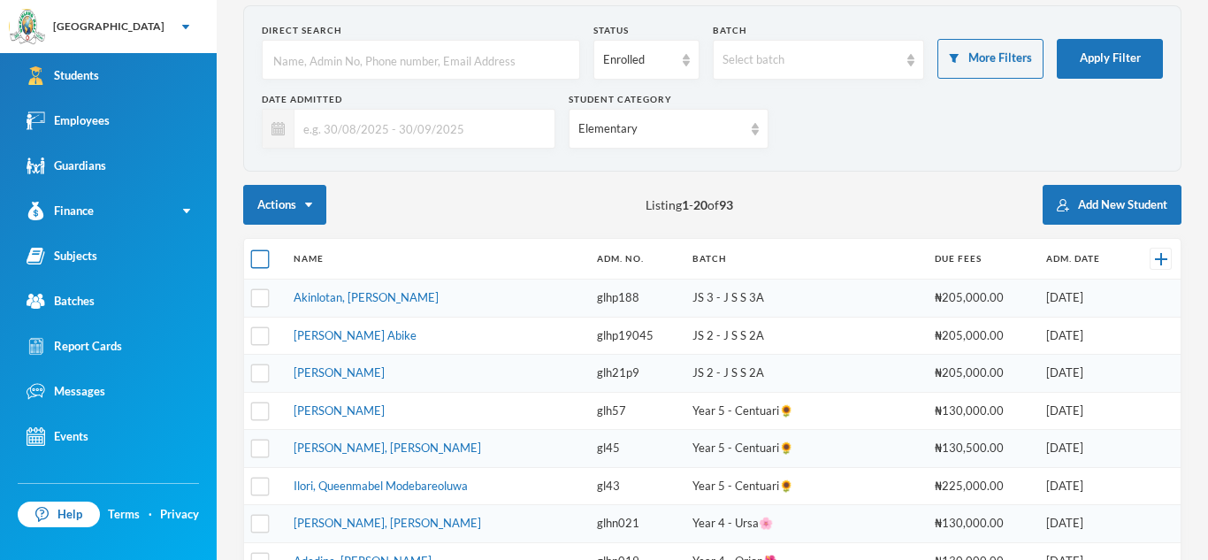
checkbox input "true"
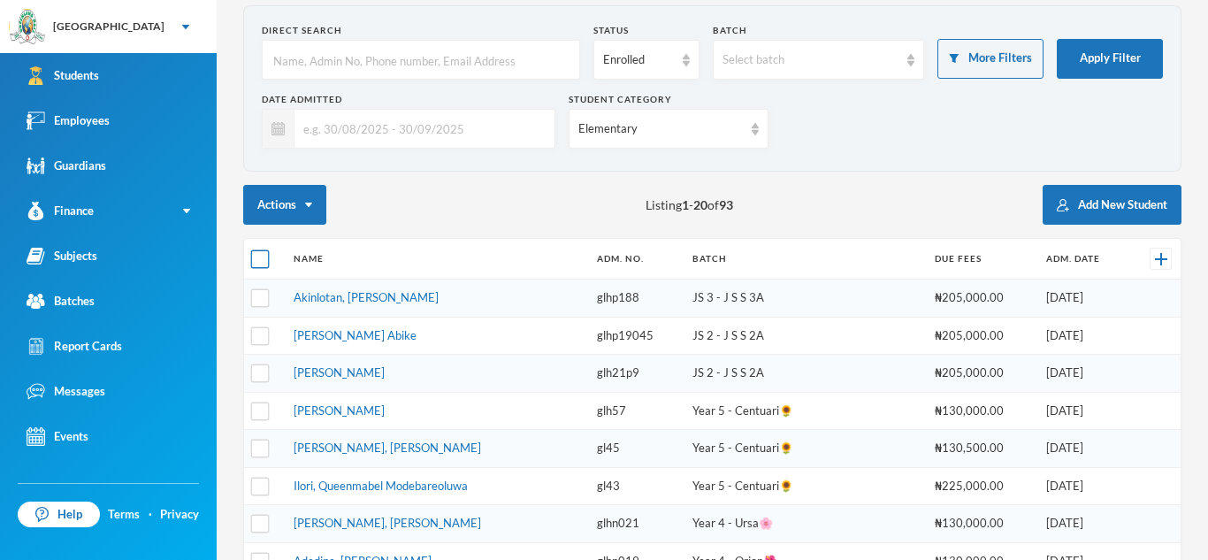
checkbox input "true"
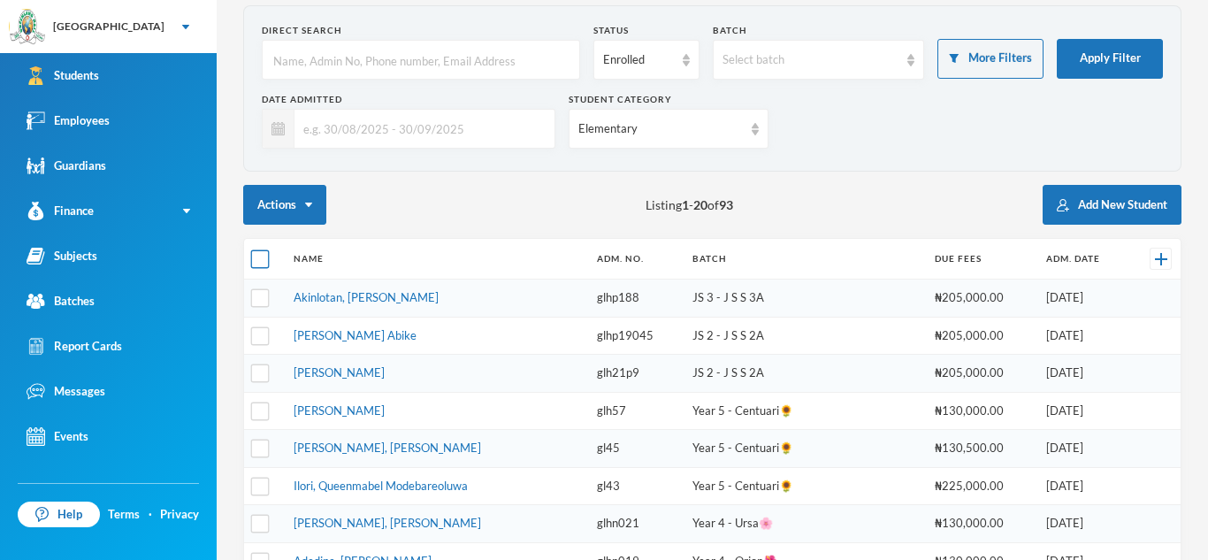
checkbox input "true"
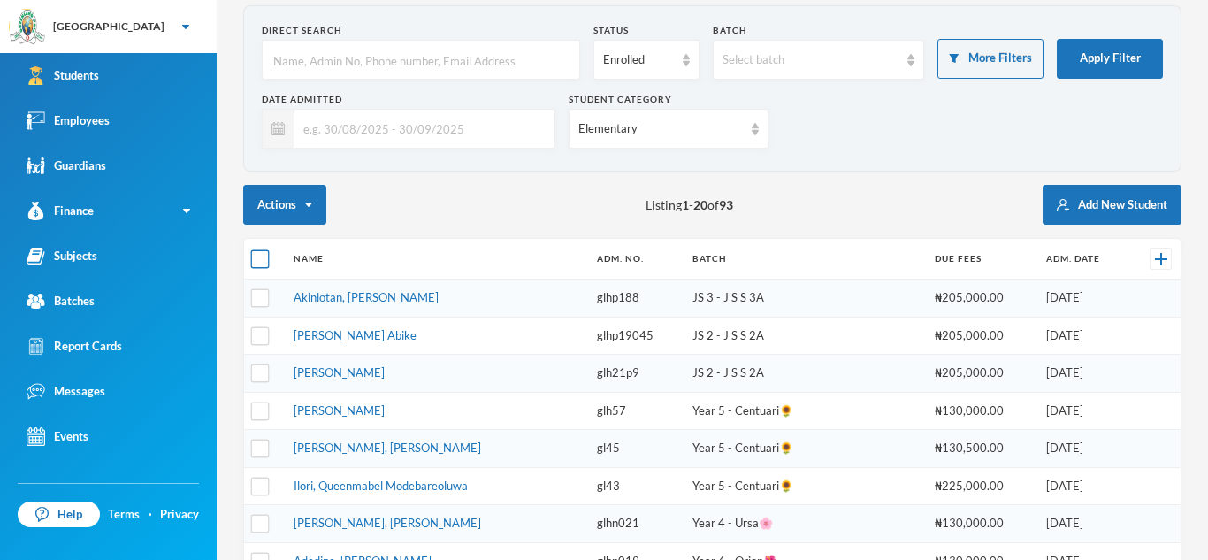
checkbox input "true"
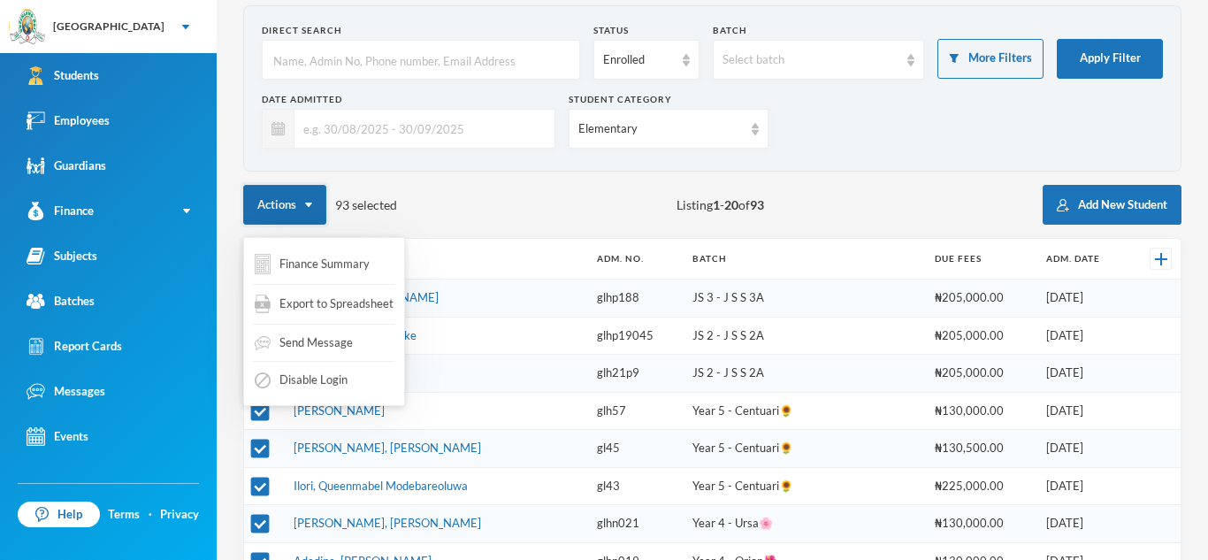
click at [309, 196] on button "Actions" at bounding box center [284, 205] width 83 height 40
click at [334, 311] on span "Export to Spreadsheet" at bounding box center [336, 304] width 114 height 18
click at [308, 300] on span "Export to Spreadsheet" at bounding box center [336, 304] width 114 height 18
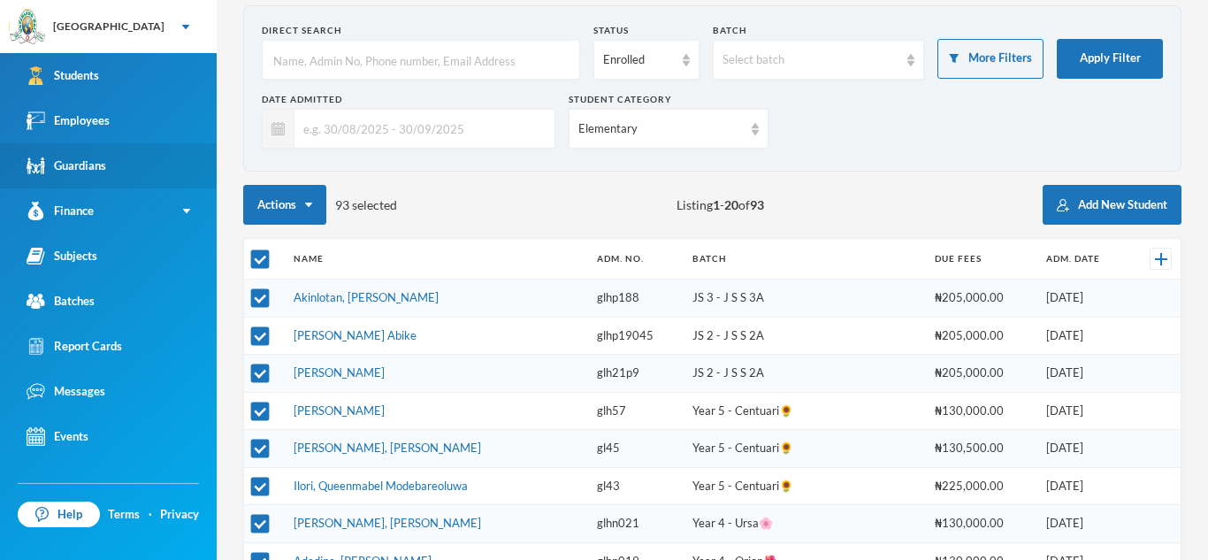
click at [74, 160] on div "Guardians" at bounding box center [67, 165] width 80 height 19
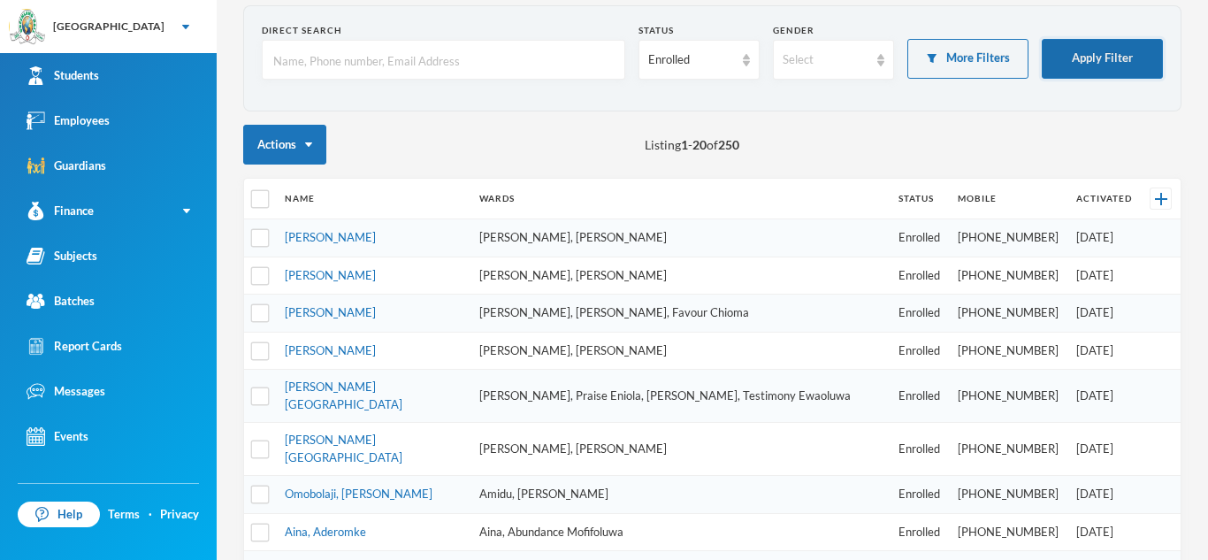
click at [1095, 51] on button "Apply Filter" at bounding box center [1101, 59] width 121 height 40
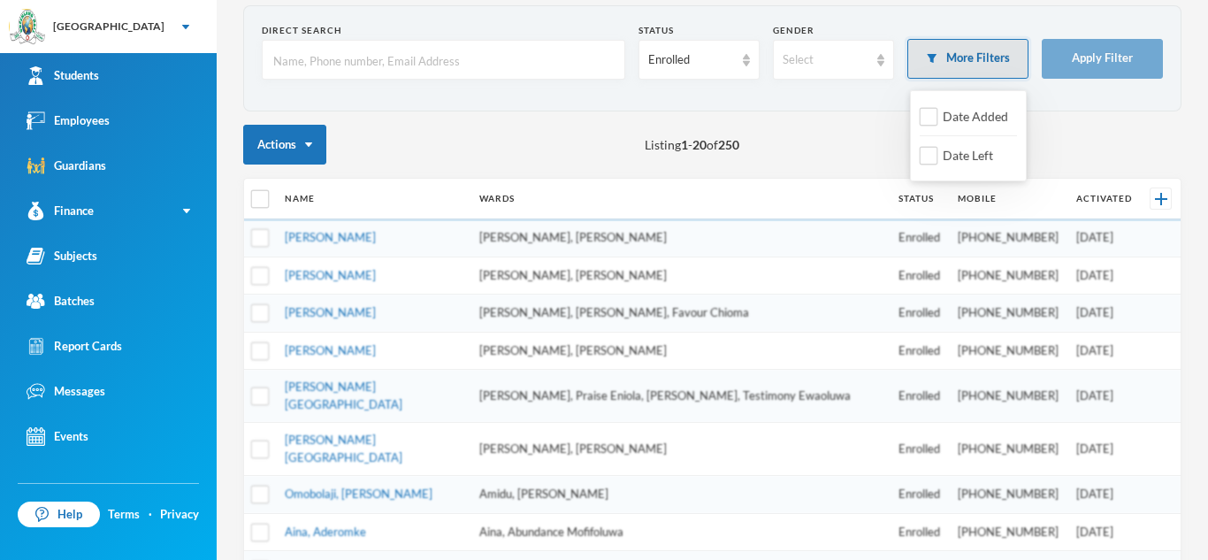
click at [989, 55] on button "More Filters" at bounding box center [967, 59] width 121 height 40
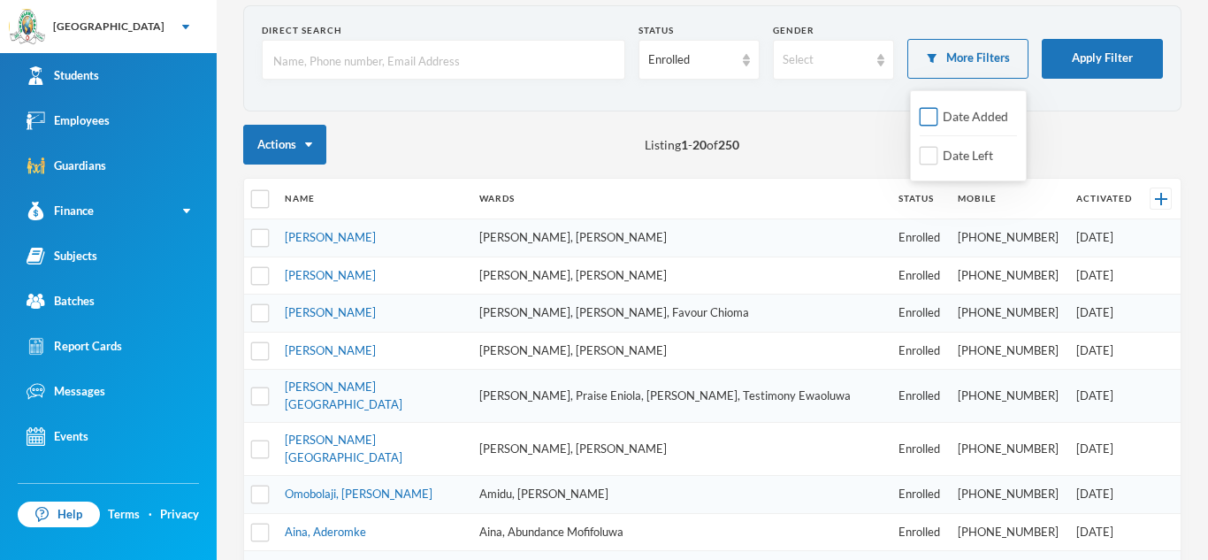
click at [934, 113] on input "Date Added" at bounding box center [928, 117] width 19 height 19
checkbox input "true"
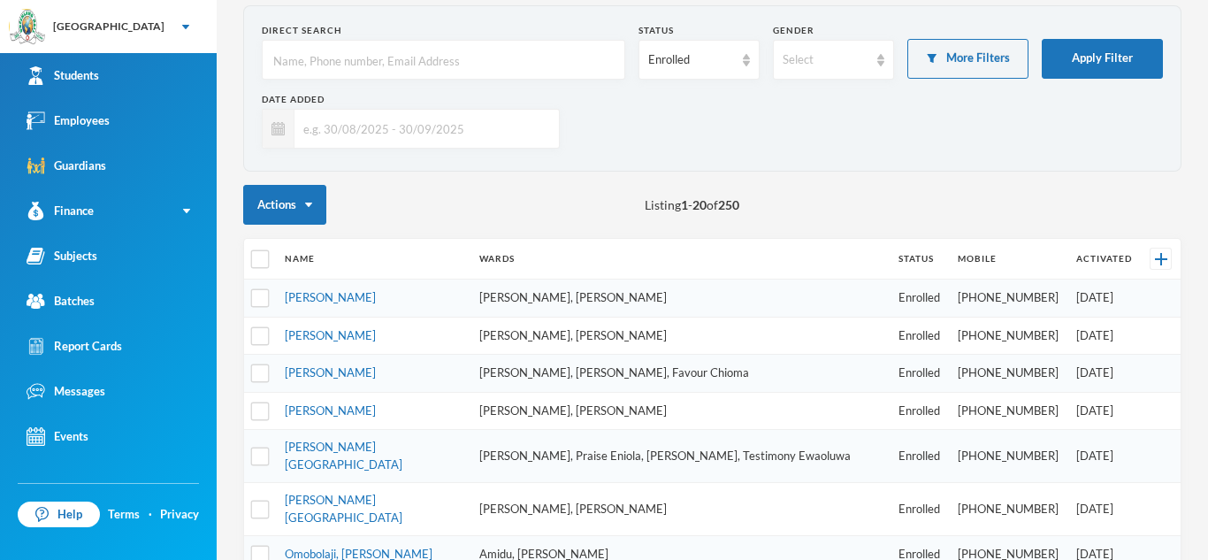
click at [437, 126] on input "text" at bounding box center [421, 129] width 255 height 40
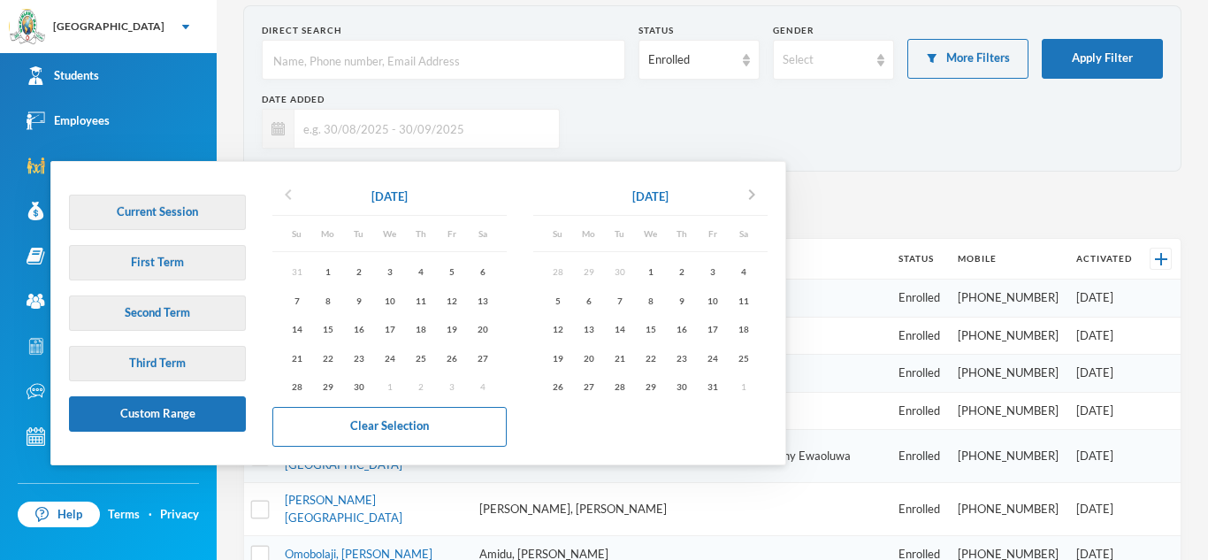
click at [291, 197] on icon "chevron_left" at bounding box center [288, 194] width 21 height 21
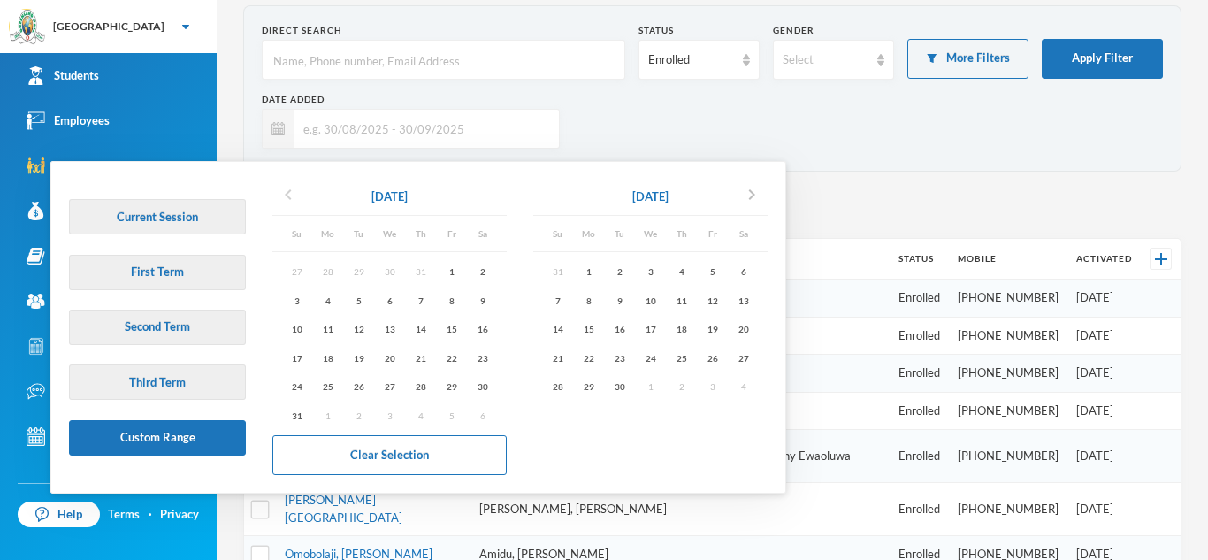
click at [293, 196] on icon "chevron_left" at bounding box center [288, 194] width 21 height 21
click at [415, 305] on div "10" at bounding box center [420, 300] width 31 height 22
click at [754, 192] on icon "chevron_right" at bounding box center [751, 194] width 21 height 21
click at [624, 380] on div "30" at bounding box center [619, 387] width 31 height 22
type input "[DATE] - [DATE]"
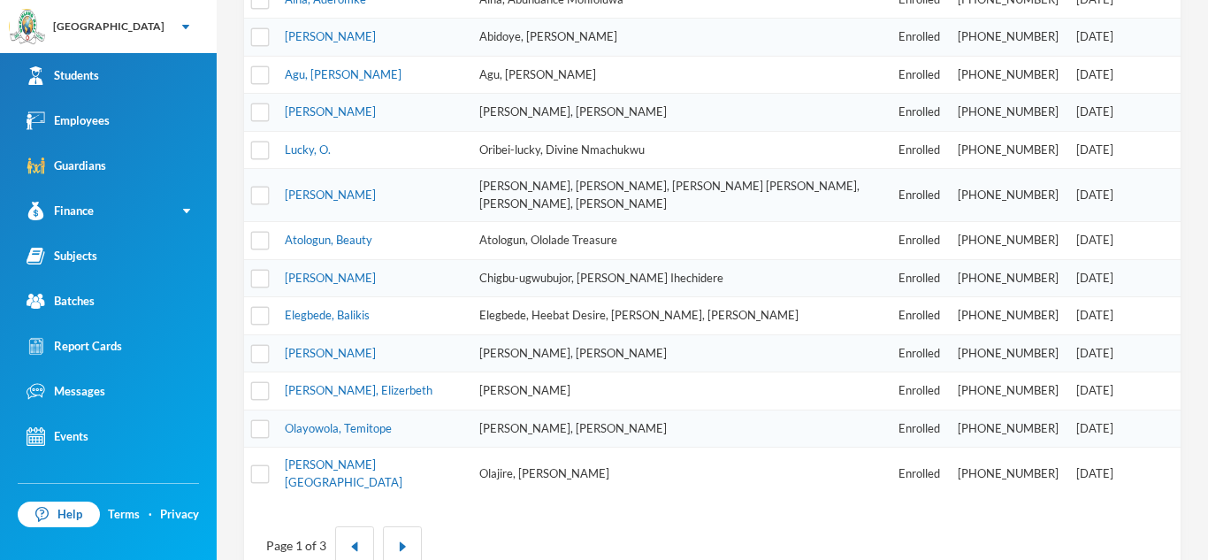
scroll to position [705, 0]
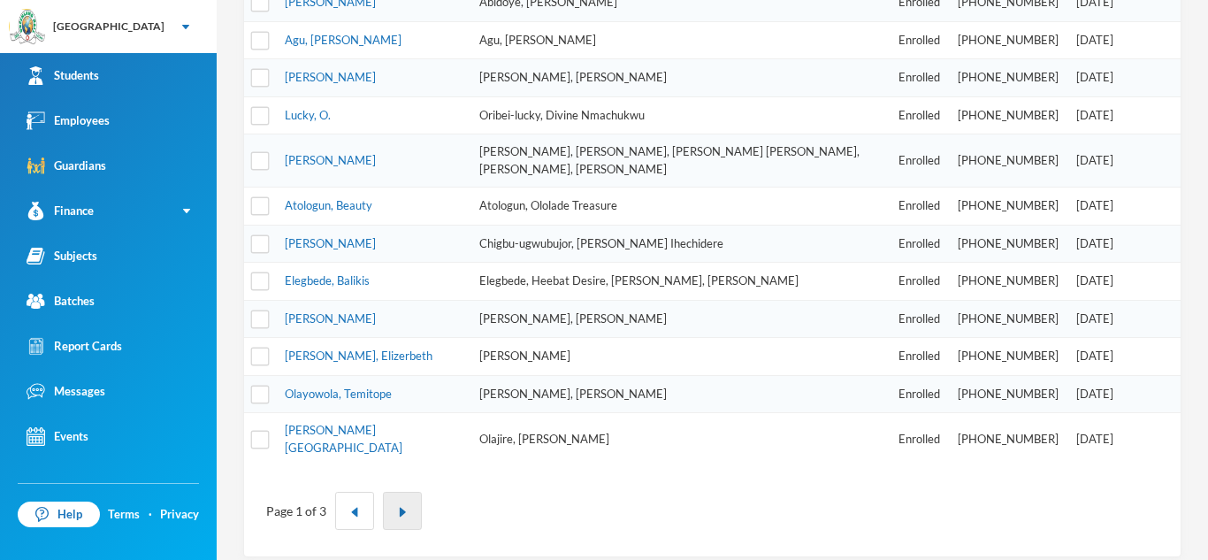
click at [403, 507] on img "button" at bounding box center [402, 512] width 11 height 11
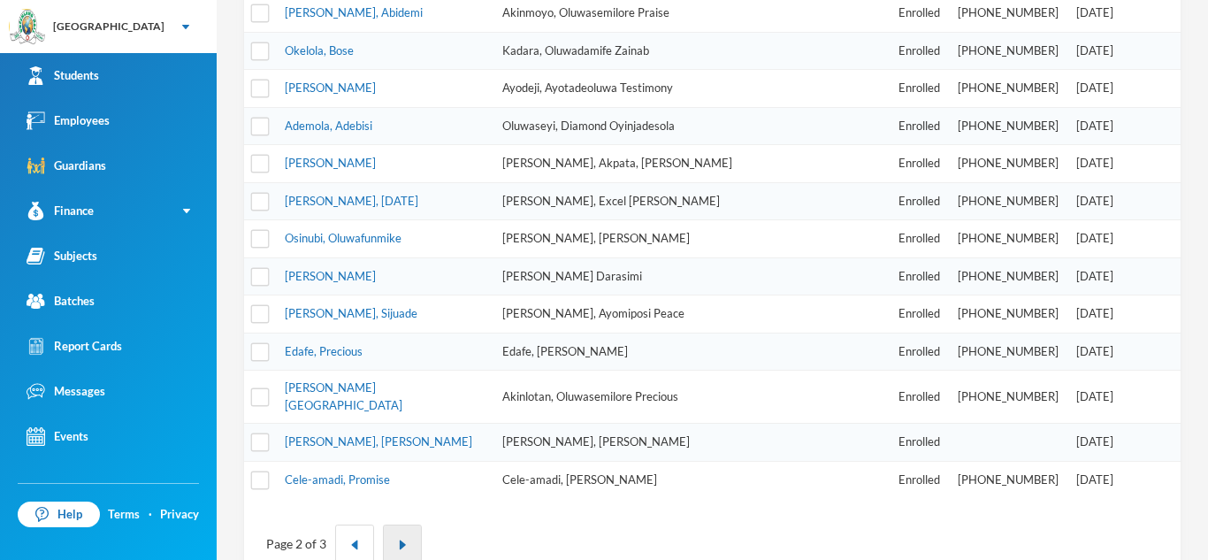
scroll to position [659, 0]
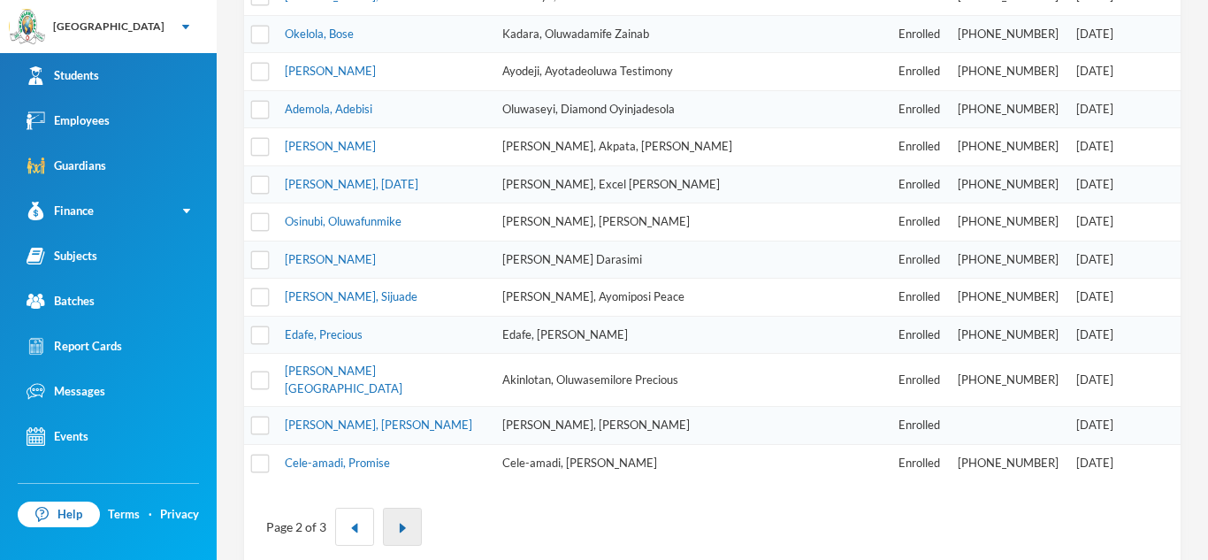
click at [403, 522] on img "button" at bounding box center [402, 527] width 11 height 11
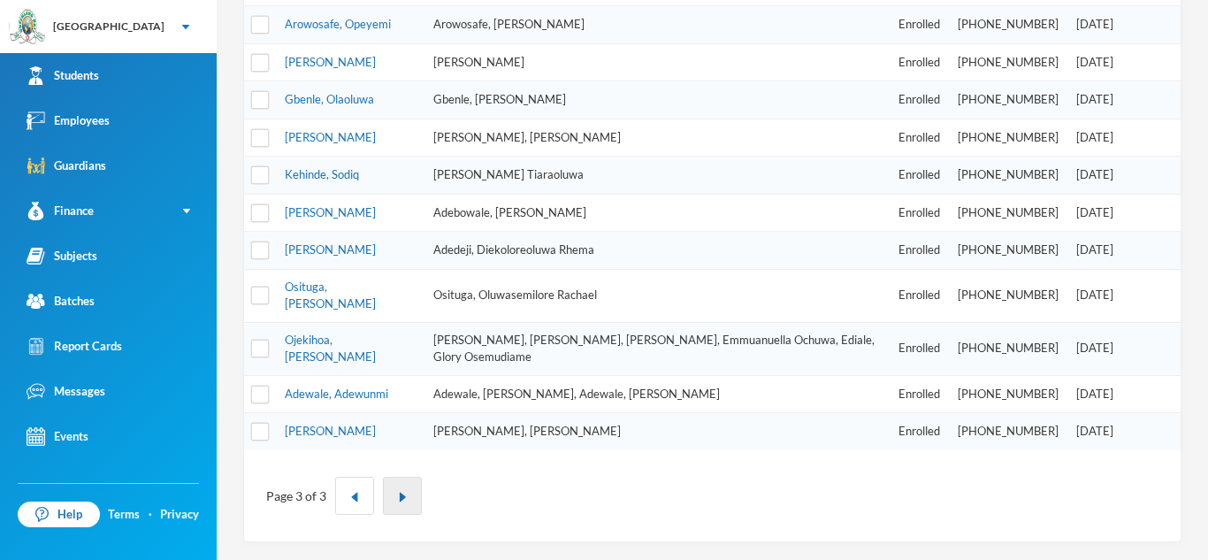
scroll to position [321, 0]
